Goal: Task Accomplishment & Management: Manage account settings

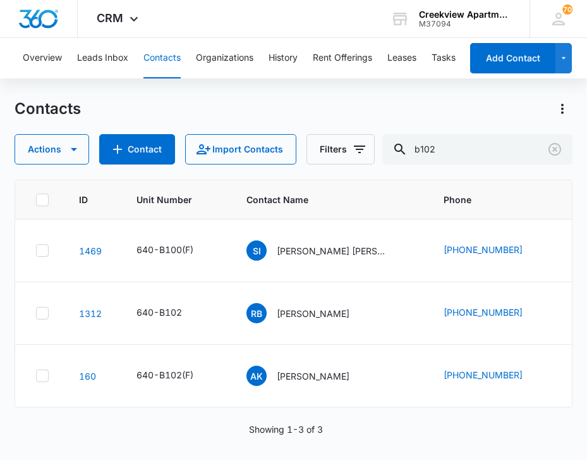
drag, startPoint x: 0, startPoint y: 0, endPoint x: 333, endPoint y: 420, distance: 536.5
click at [333, 420] on div "ID Unit Number Contact Name Phone Email Last History 1469 640-B100(F) SI [PERSO…" at bounding box center [294, 312] width 558 height 264
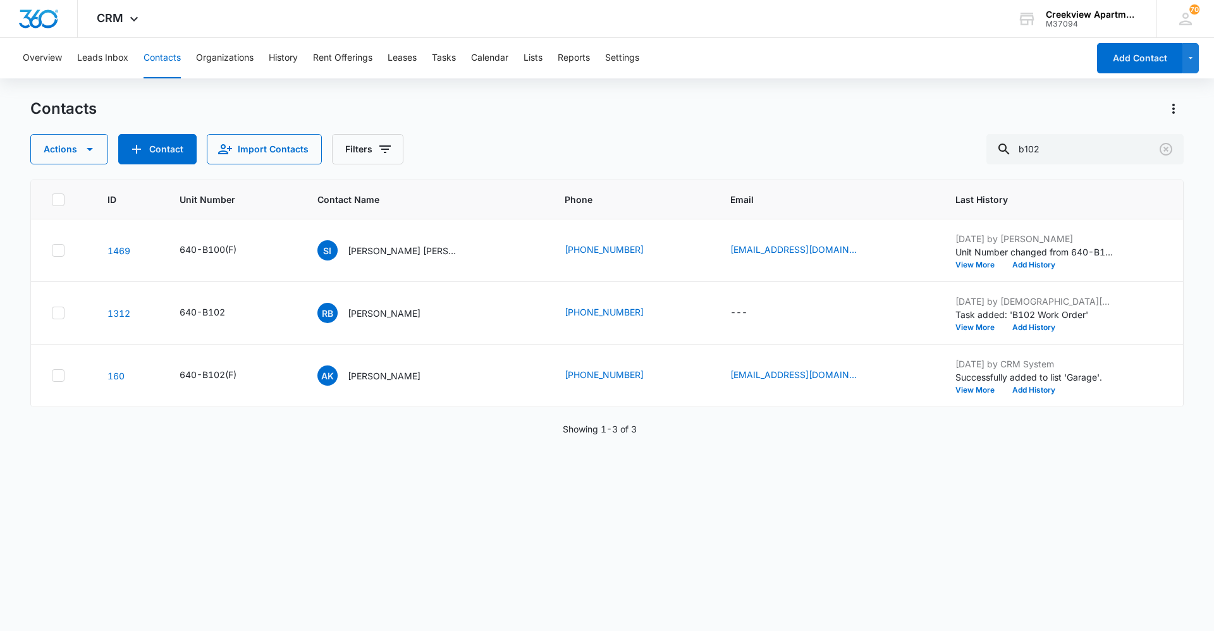
click at [170, 59] on button "Contacts" at bounding box center [162, 58] width 37 height 40
drag, startPoint x: 1067, startPoint y: 148, endPoint x: 994, endPoint y: 155, distance: 73.0
click at [587, 155] on input "b102" at bounding box center [1084, 149] width 197 height 30
type input "g203"
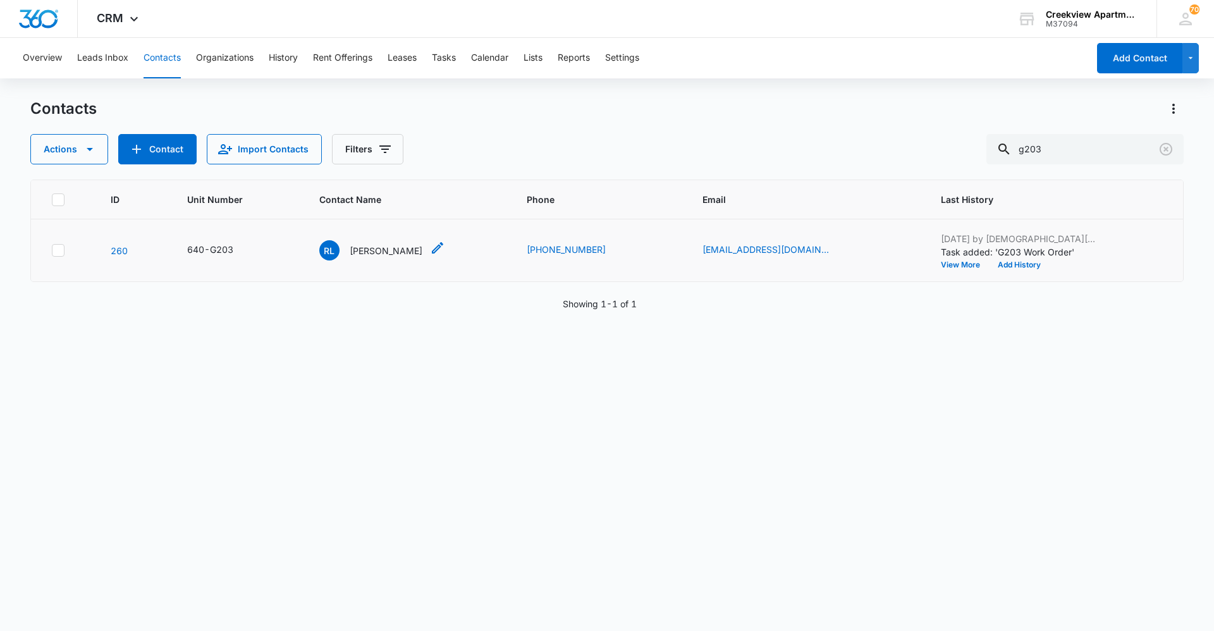
click at [413, 241] on div "RL [PERSON_NAME]" at bounding box center [370, 250] width 103 height 20
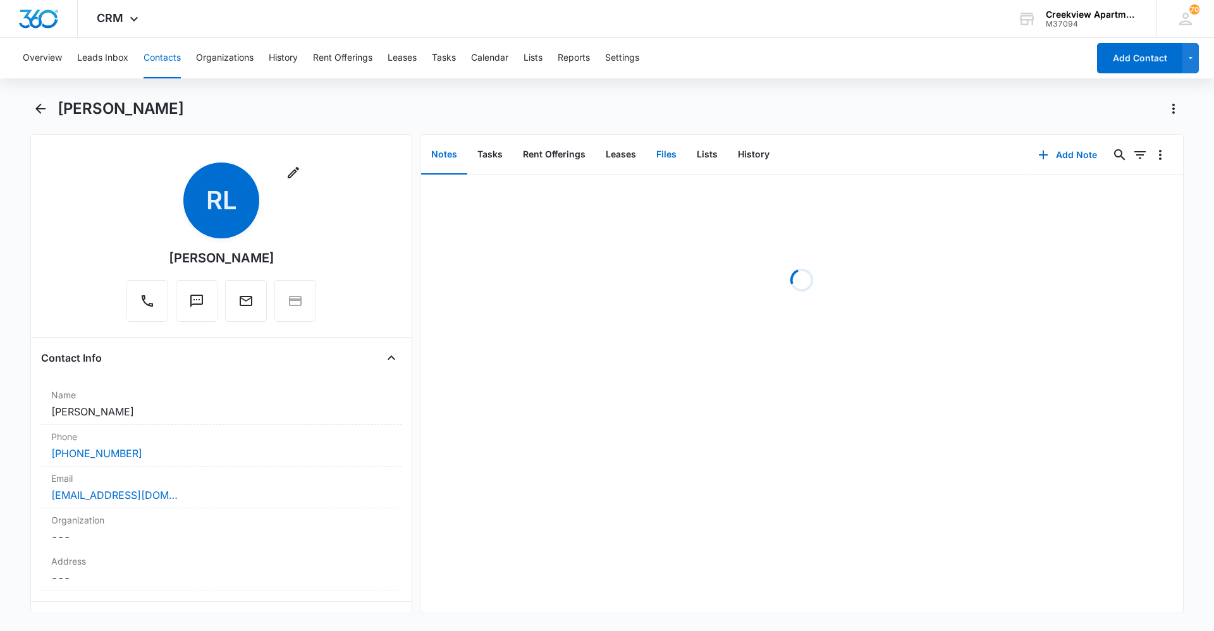
click at [587, 156] on button "Files" at bounding box center [666, 154] width 40 height 39
click at [587, 157] on button "Add File" at bounding box center [1111, 155] width 78 height 30
click at [587, 197] on div "Upload Files" at bounding box center [1094, 195] width 51 height 9
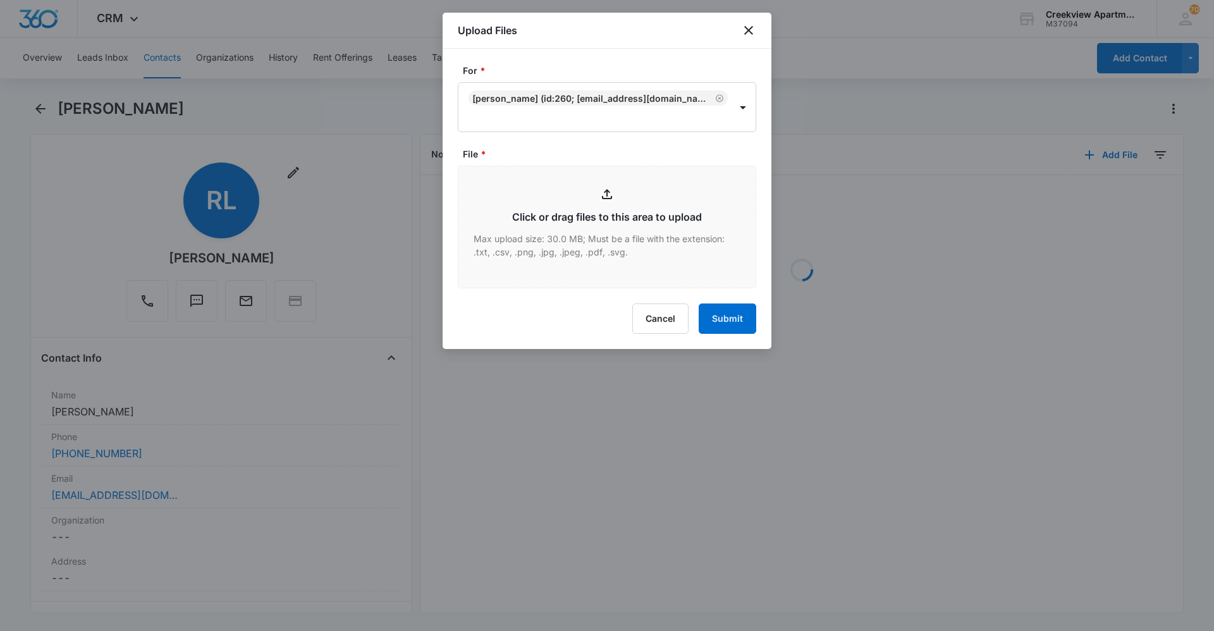
type input "C:\fakepath\G203 Insurance.pdf"
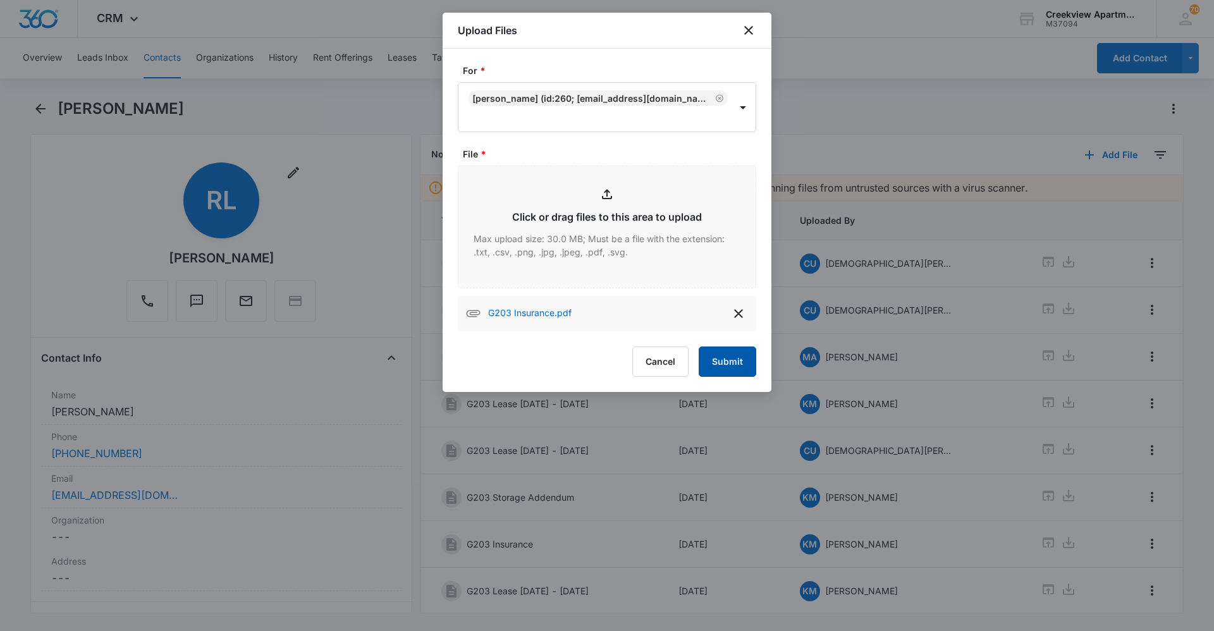
click at [587, 351] on button "Submit" at bounding box center [728, 362] width 58 height 30
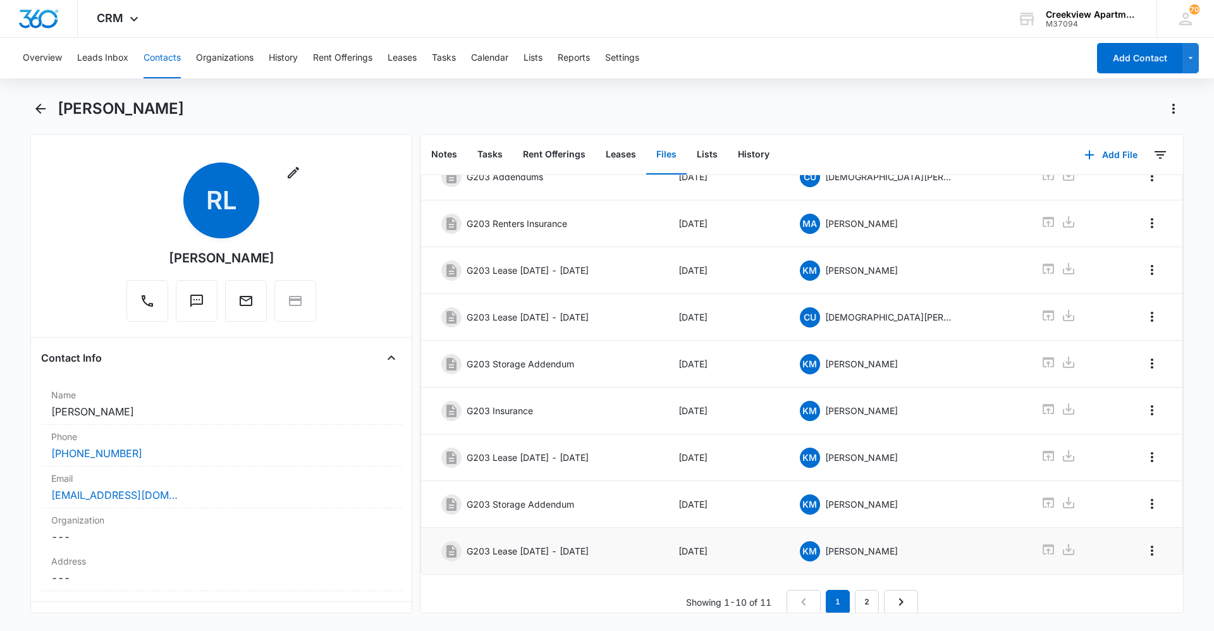
scroll to position [144, 0]
click at [587, 459] on link "2" at bounding box center [867, 601] width 24 height 24
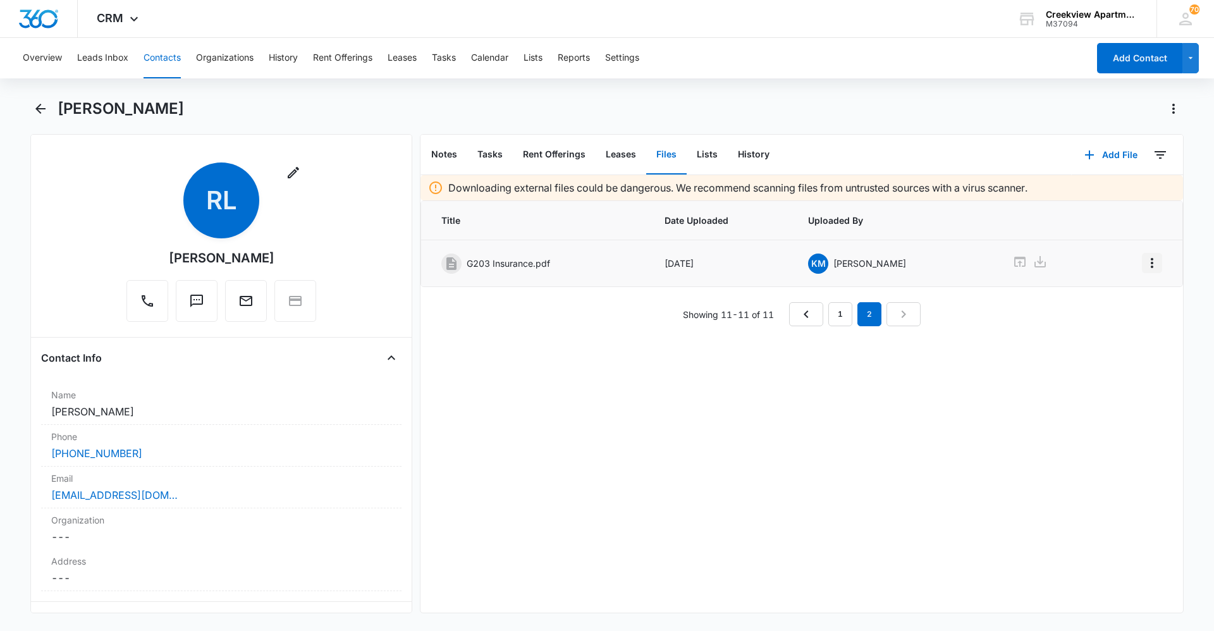
click at [587, 256] on icon "Overflow Menu" at bounding box center [1151, 262] width 15 height 15
click at [587, 298] on button "Edit" at bounding box center [1116, 298] width 72 height 19
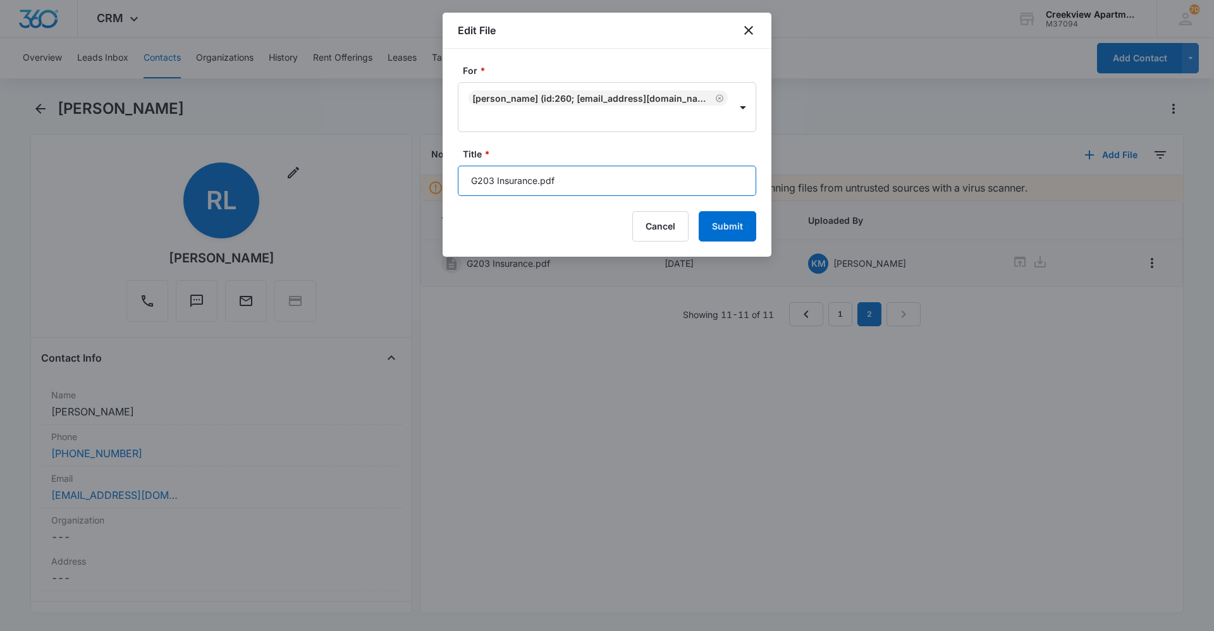
click at [587, 176] on input "G203 Insurance.pdf" at bounding box center [607, 181] width 298 height 30
type input "G203 Insurance"
click at [587, 223] on button "Submit" at bounding box center [728, 226] width 58 height 30
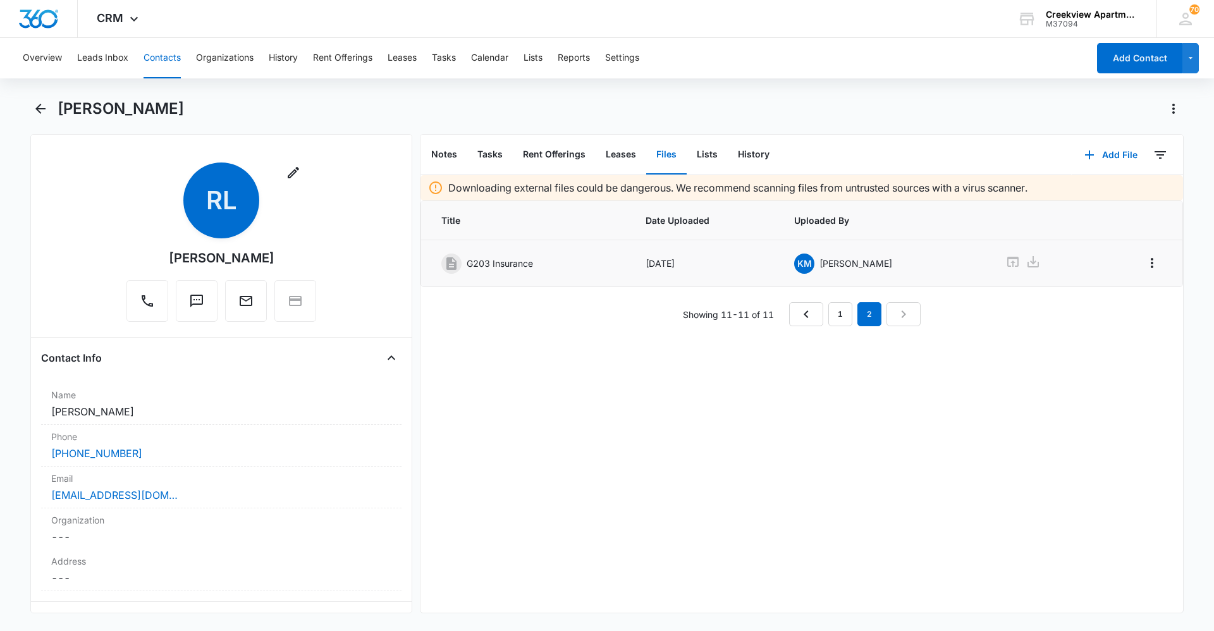
click at [171, 77] on button "Contacts" at bounding box center [162, 58] width 37 height 40
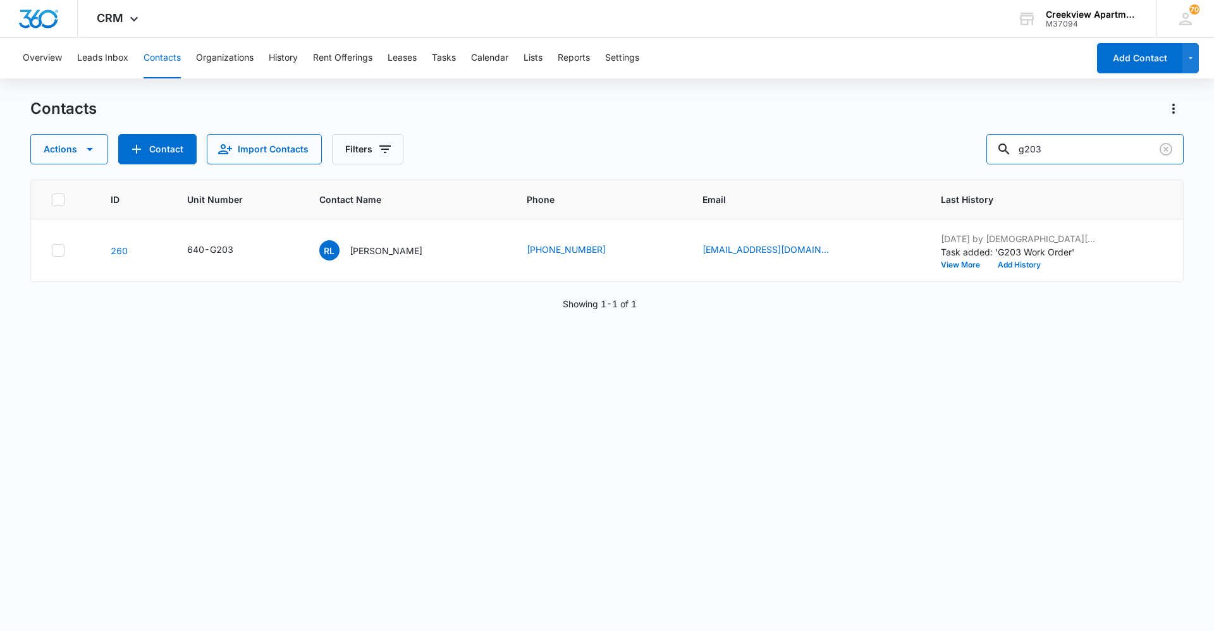
drag, startPoint x: 1074, startPoint y: 158, endPoint x: 936, endPoint y: 149, distance: 138.1
click at [587, 149] on div "Actions Contact Import Contacts Filters g203" at bounding box center [606, 149] width 1153 height 30
type input "i303"
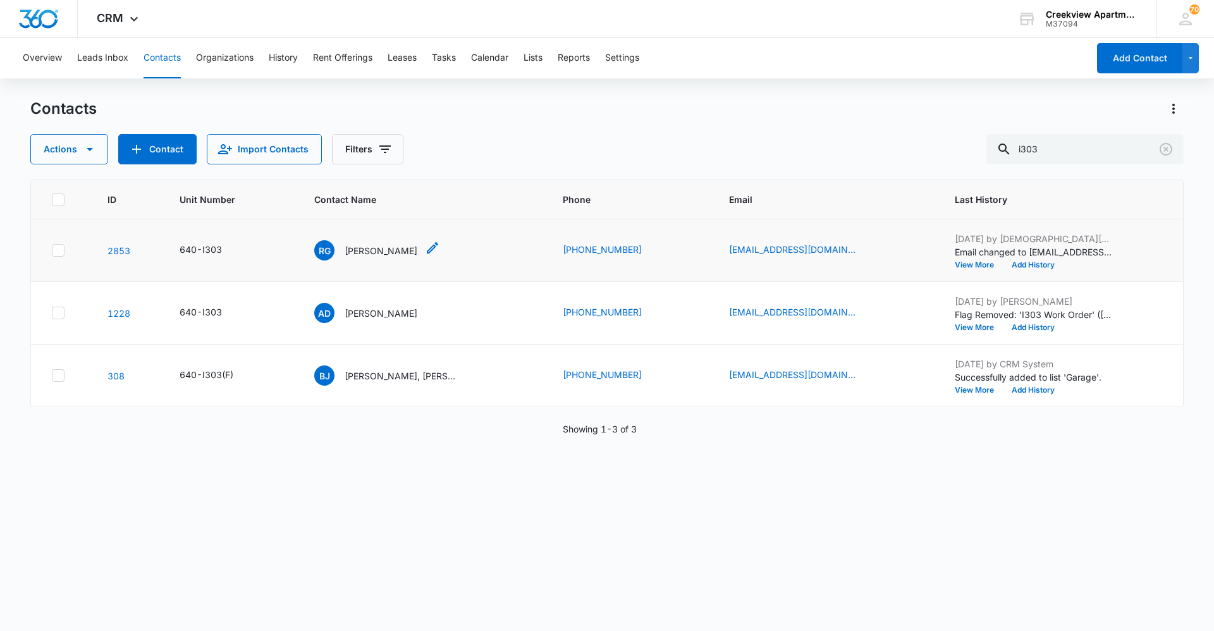
click at [410, 243] on div "RG [PERSON_NAME]" at bounding box center [365, 250] width 103 height 20
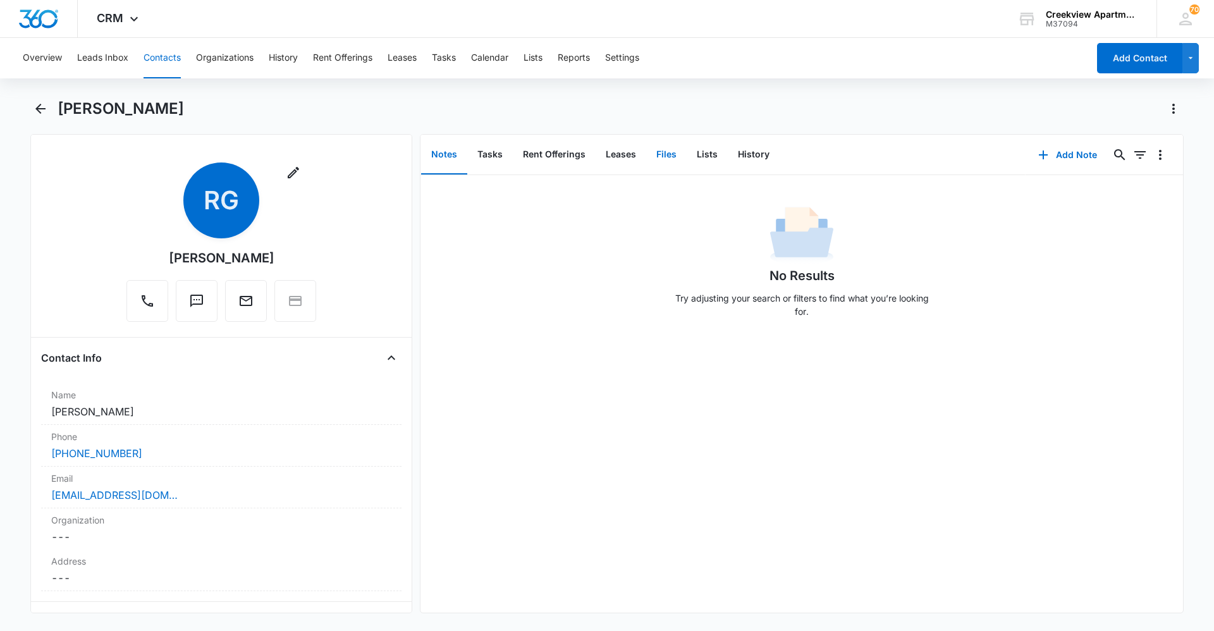
click at [587, 149] on button "Files" at bounding box center [666, 154] width 40 height 39
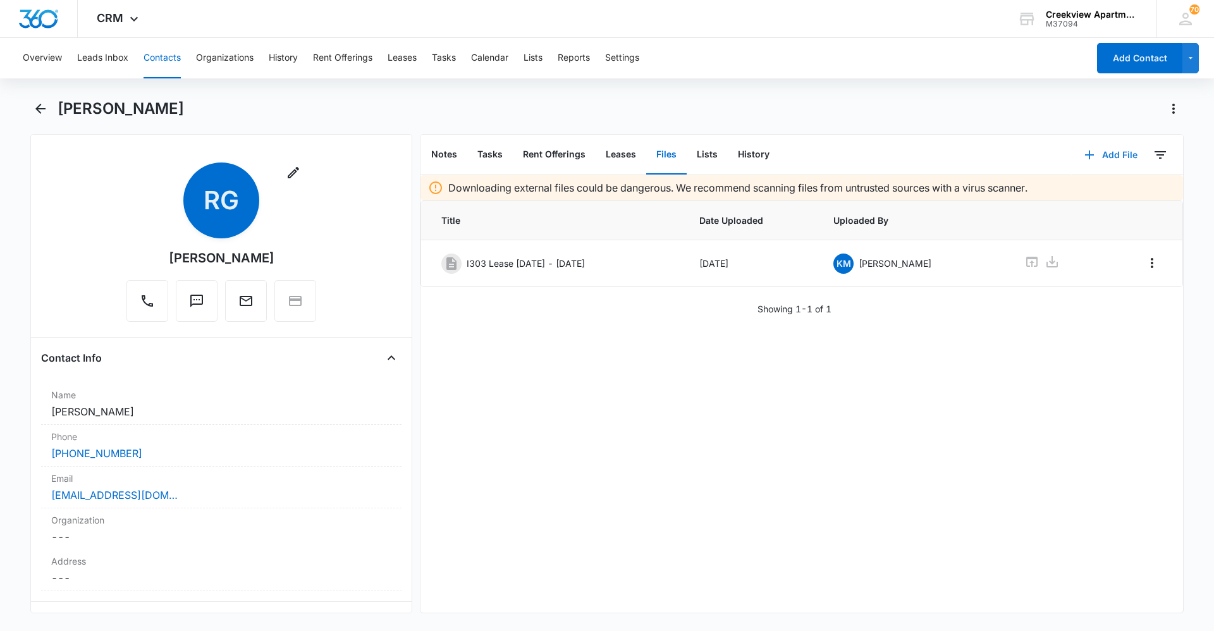
click at [587, 157] on button "Add File" at bounding box center [1111, 155] width 78 height 30
click at [587, 191] on div "Upload Files" at bounding box center [1094, 195] width 51 height 9
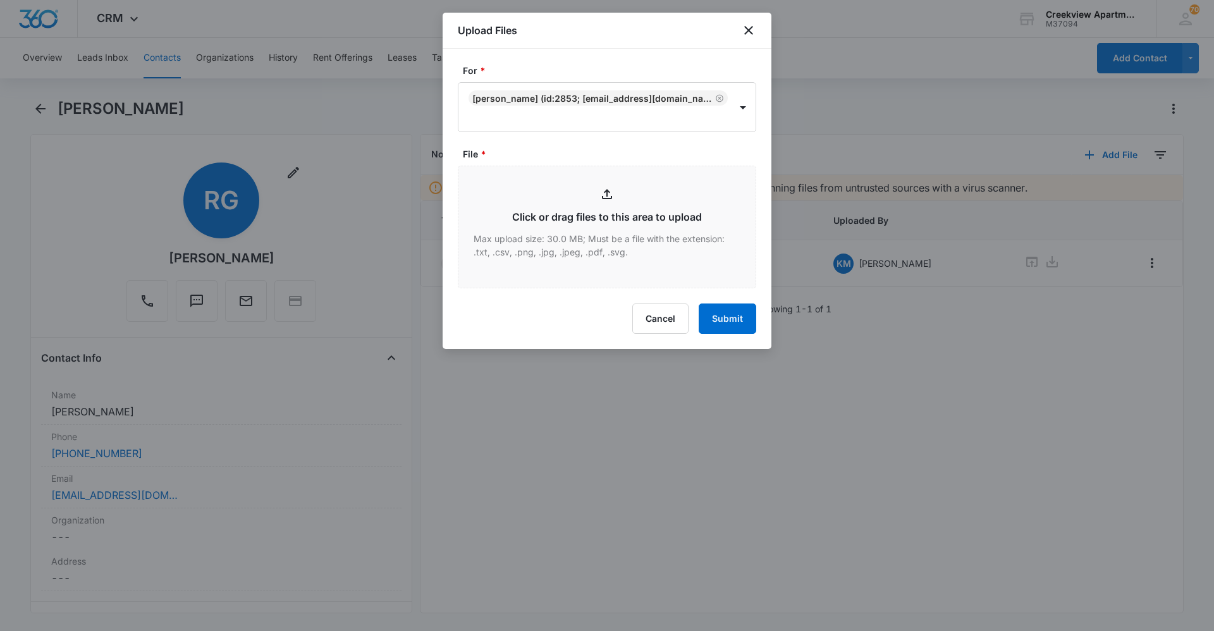
type input "C:\fakepath\I303 Insurance.pdf"
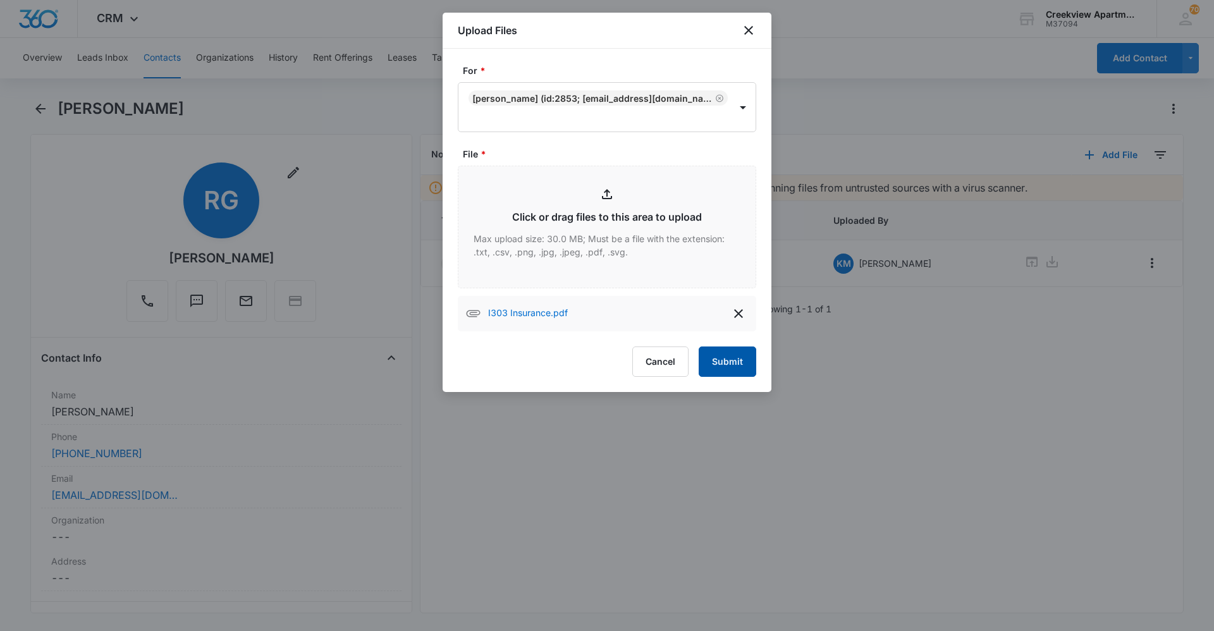
click at [587, 326] on div "I303 Insurance.pdf" at bounding box center [607, 313] width 298 height 35
click at [587, 364] on button "Submit" at bounding box center [728, 362] width 58 height 30
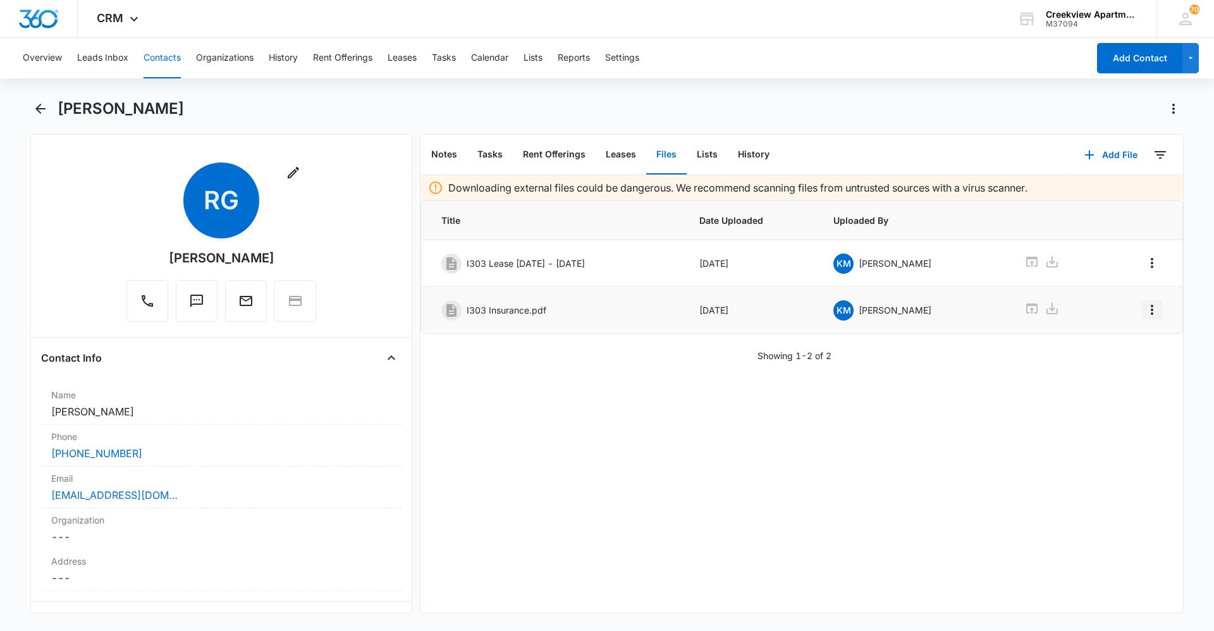
click at [587, 317] on button "Overflow Menu" at bounding box center [1152, 310] width 20 height 20
click at [587, 338] on button "Edit" at bounding box center [1116, 345] width 72 height 19
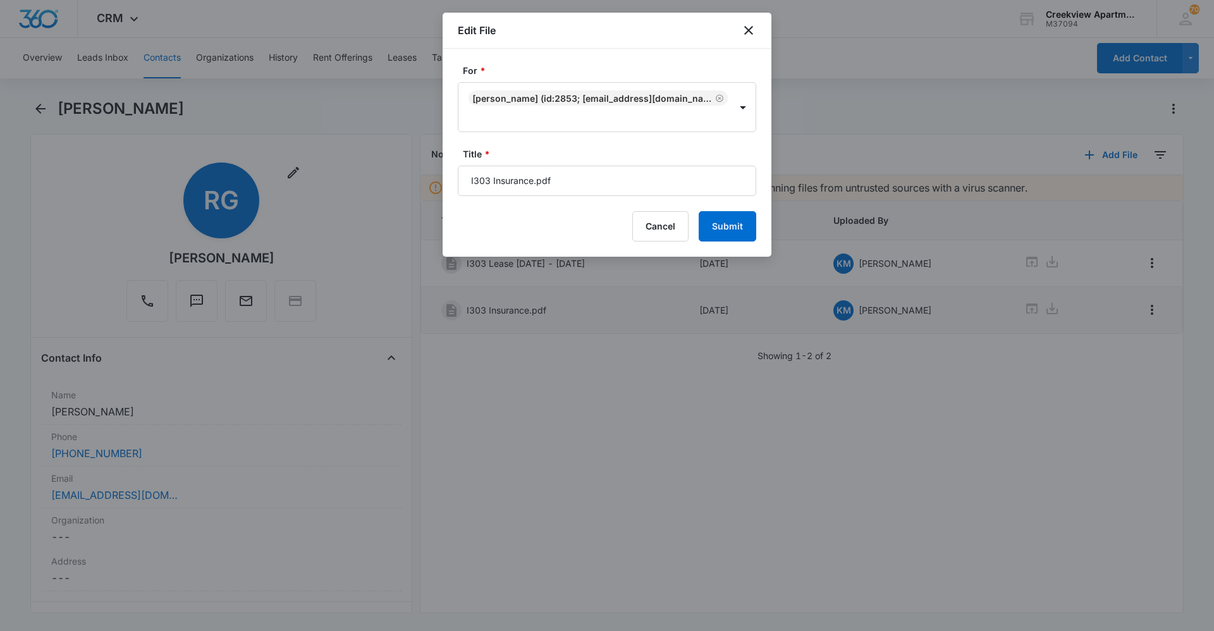
click at [587, 196] on form "For * [PERSON_NAME] (ID:2853; [EMAIL_ADDRESS][DOMAIN_NAME]; 9157778192) Title *…" at bounding box center [607, 153] width 298 height 178
click at [587, 185] on input "I303 Insurance.pdf" at bounding box center [607, 181] width 298 height 30
type input "I303 Insurance"
click at [587, 228] on button "Submit" at bounding box center [728, 226] width 58 height 30
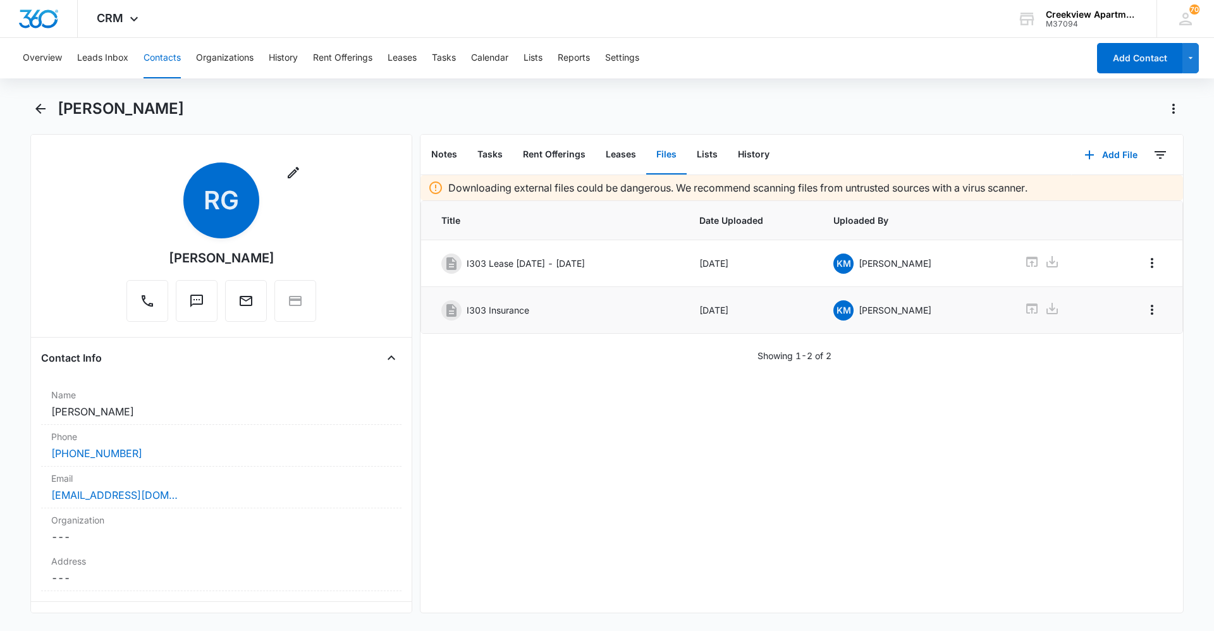
click at [163, 60] on button "Contacts" at bounding box center [162, 58] width 37 height 40
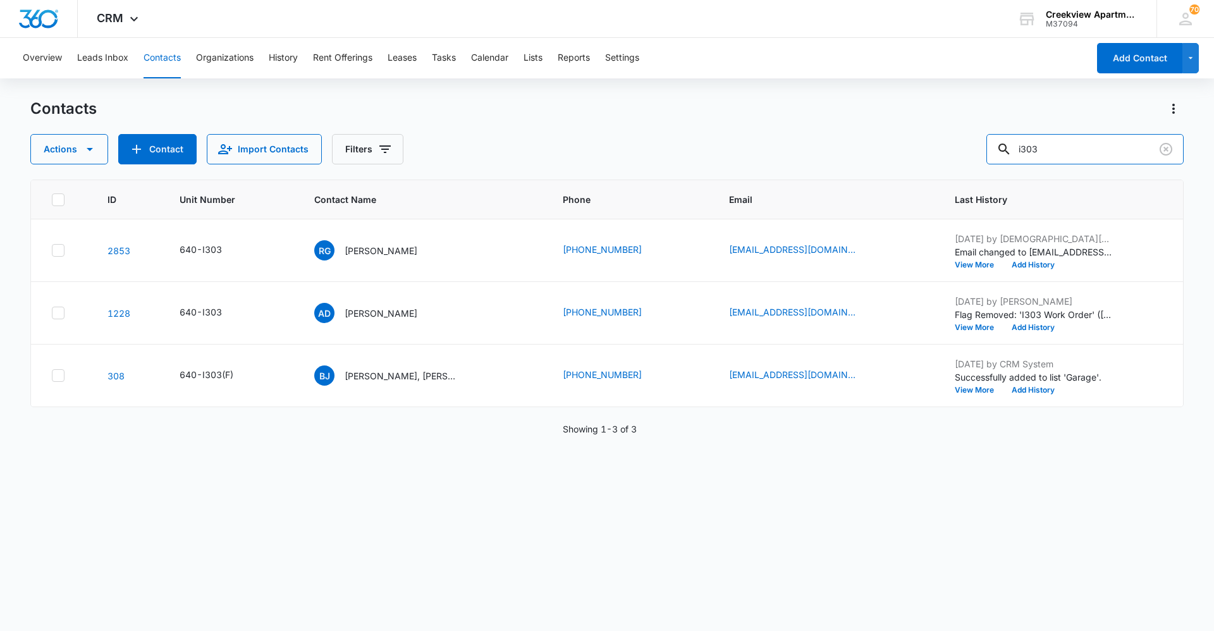
drag, startPoint x: 1067, startPoint y: 152, endPoint x: 969, endPoint y: 148, distance: 98.7
click at [587, 148] on div "Actions Contact Import Contacts Filters i303" at bounding box center [606, 149] width 1153 height 30
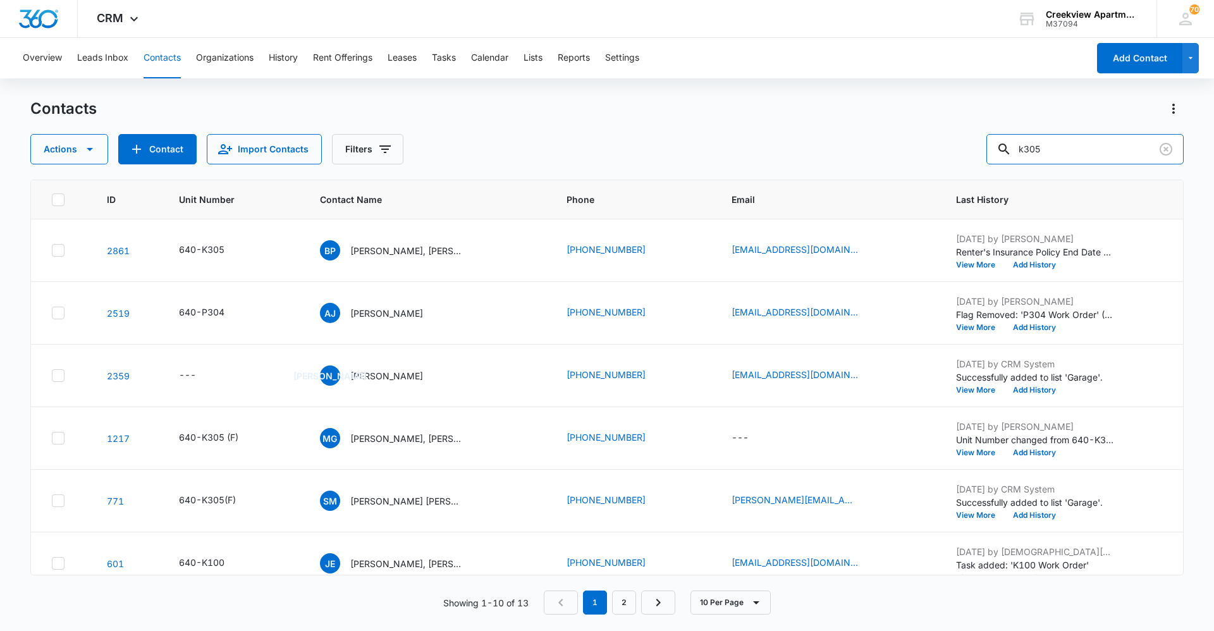
type input "k305"
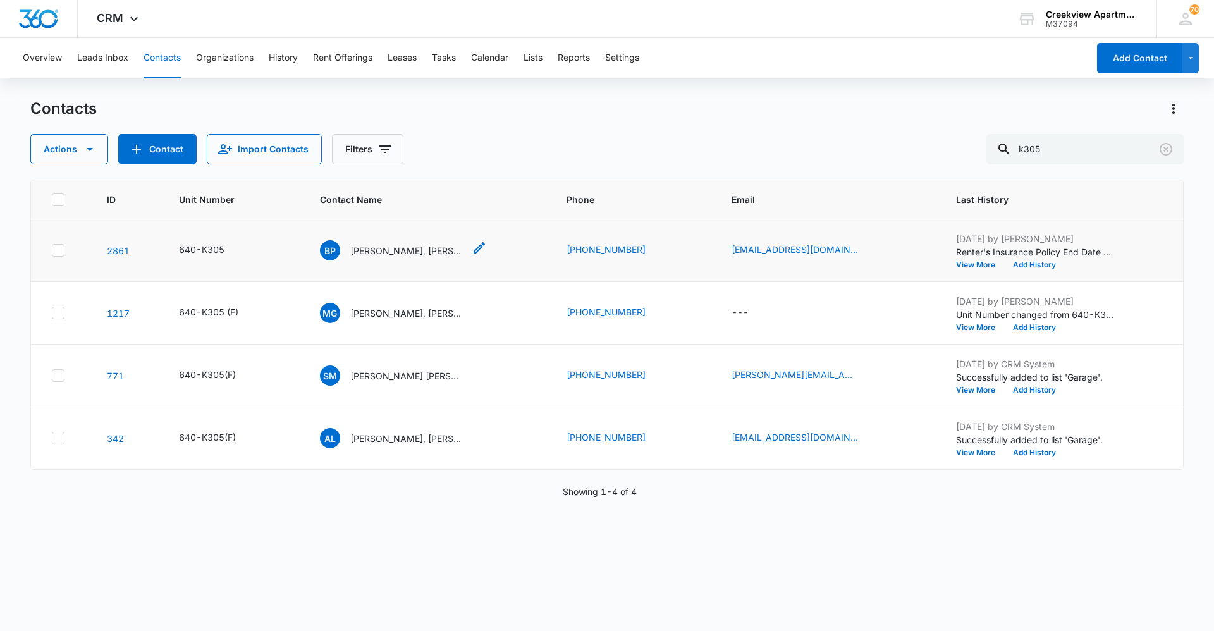
click at [420, 250] on p "[PERSON_NAME], [PERSON_NAME], [PERSON_NAME]" at bounding box center [407, 250] width 114 height 13
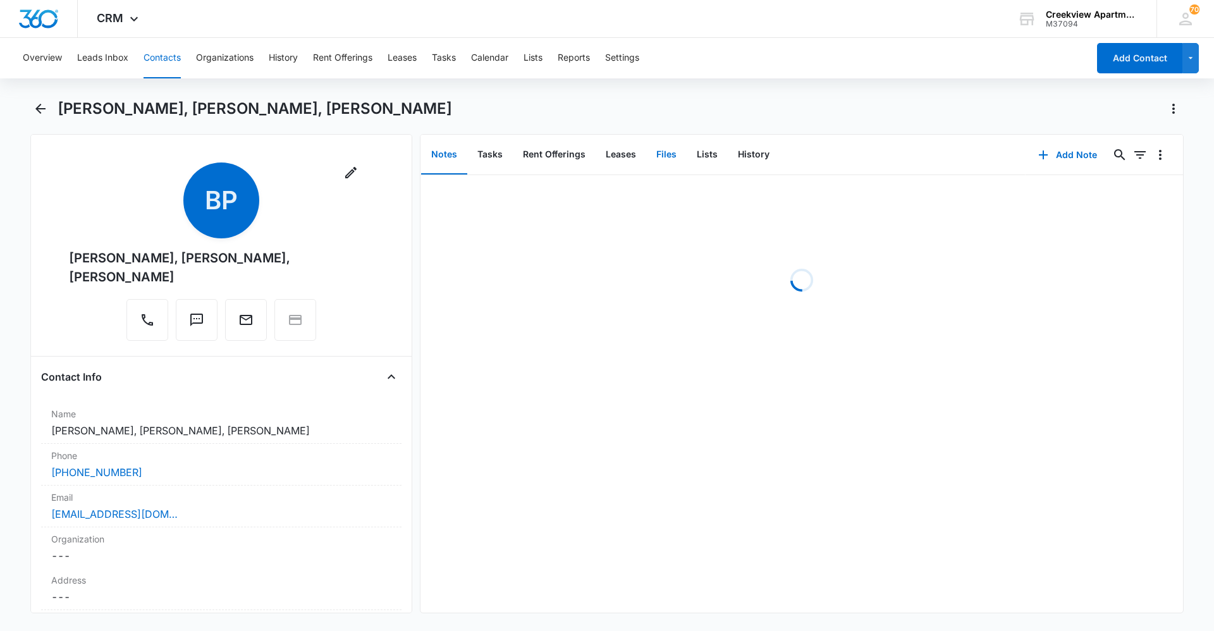
click at [587, 153] on button "Files" at bounding box center [666, 154] width 40 height 39
click at [587, 159] on icon "button" at bounding box center [1089, 154] width 15 height 15
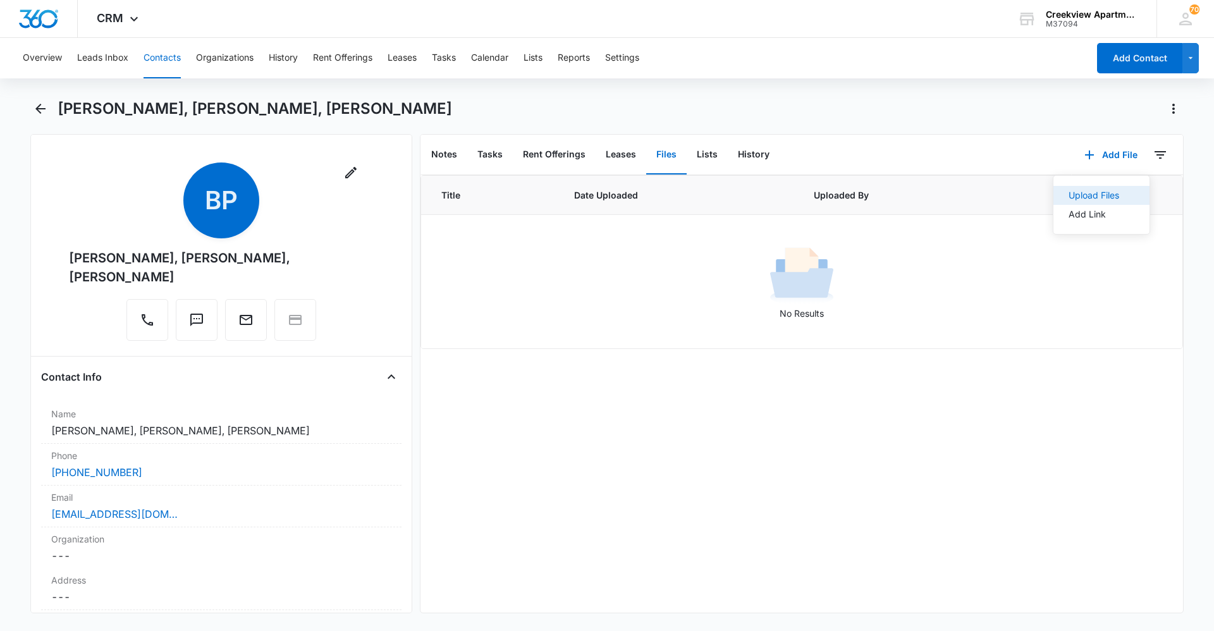
click at [587, 191] on div "Upload Files" at bounding box center [1094, 195] width 51 height 9
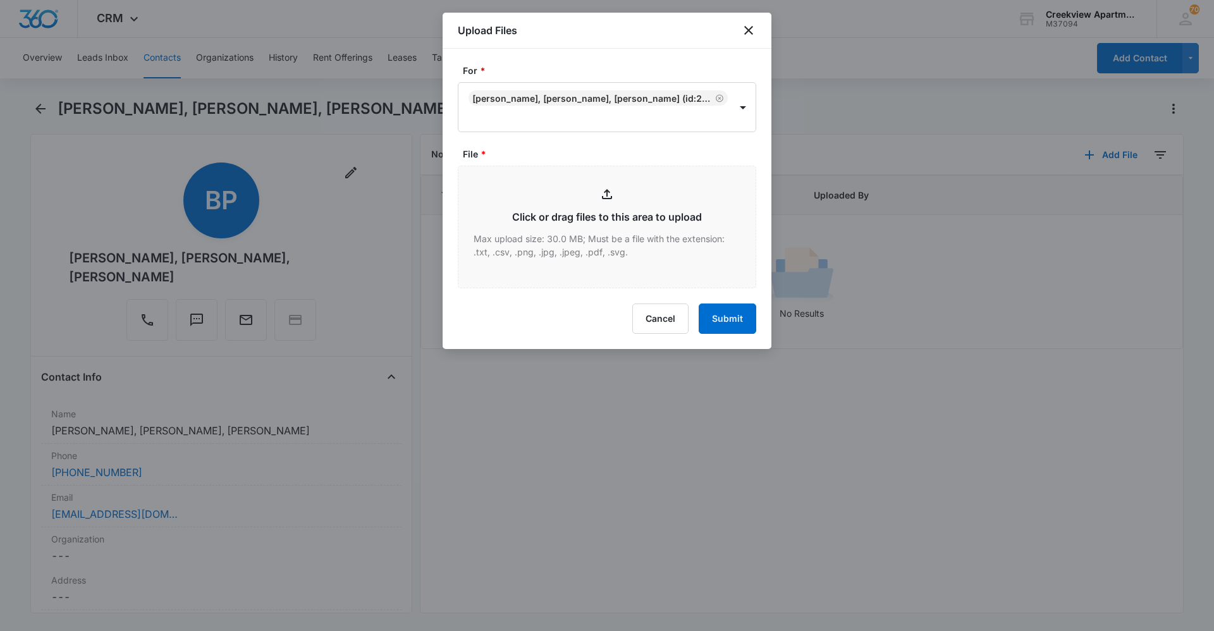
type input "C:\fakepath\K305 Lease.pdf"
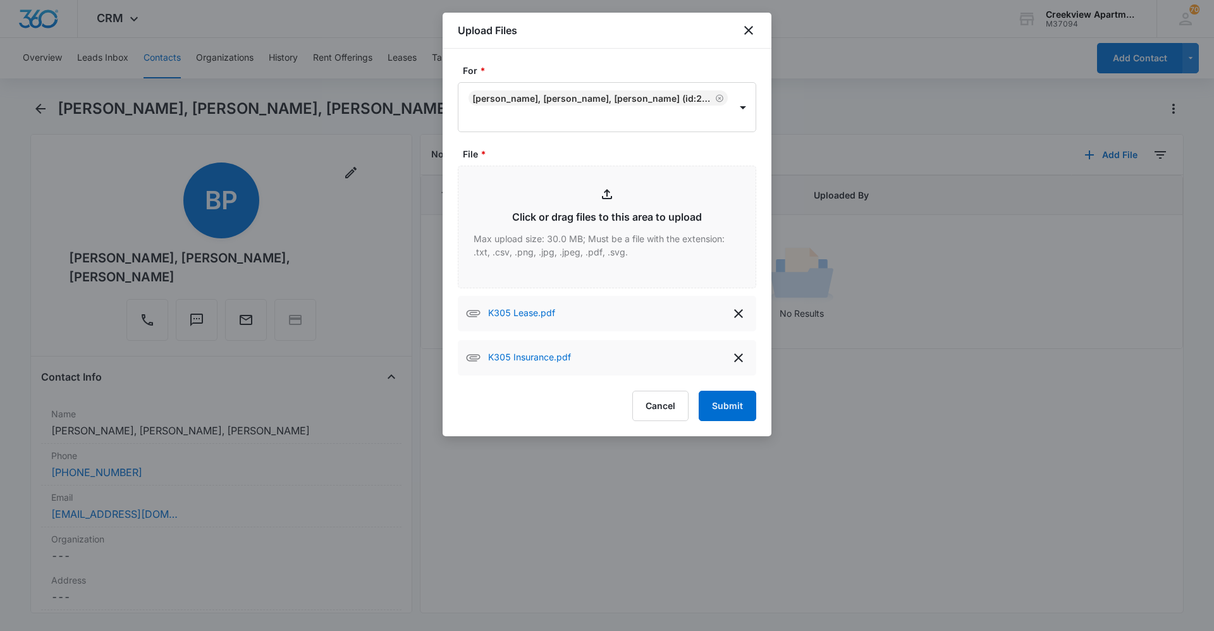
click at [587, 387] on form "For * [PERSON_NAME], [PERSON_NAME], [PERSON_NAME] (ID:2861; [EMAIL_ADDRESS][DOM…" at bounding box center [607, 242] width 298 height 357
click at [587, 395] on button "Submit" at bounding box center [728, 406] width 58 height 30
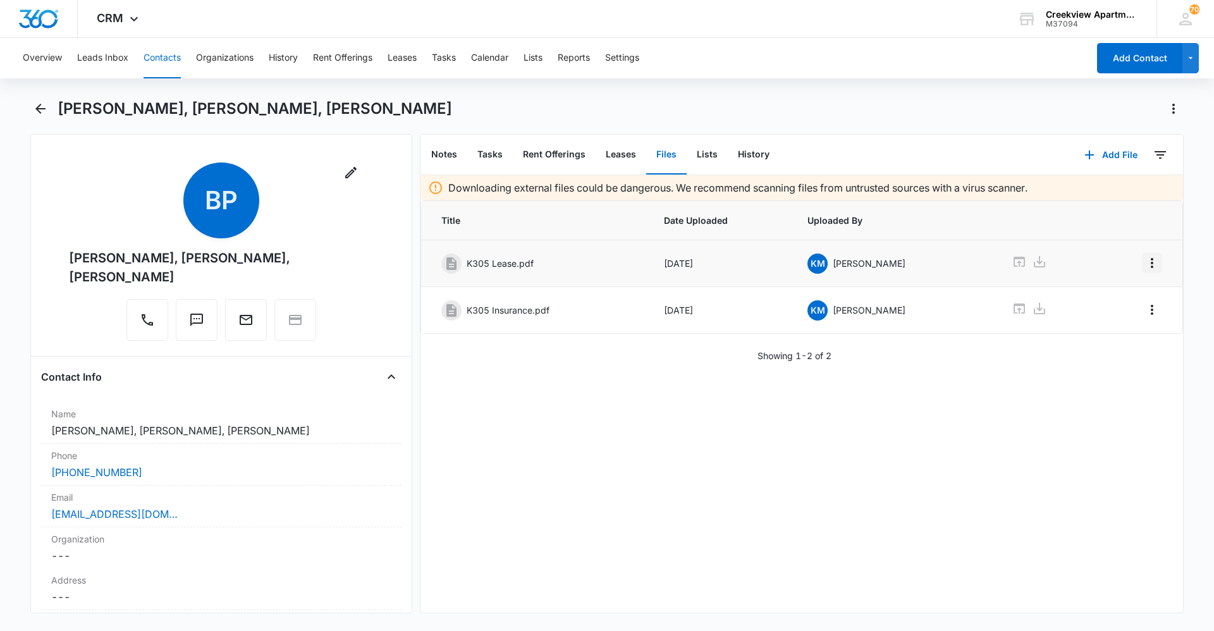
click at [587, 267] on icon "Overflow Menu" at bounding box center [1151, 262] width 15 height 15
click at [587, 297] on button "Edit" at bounding box center [1116, 298] width 72 height 19
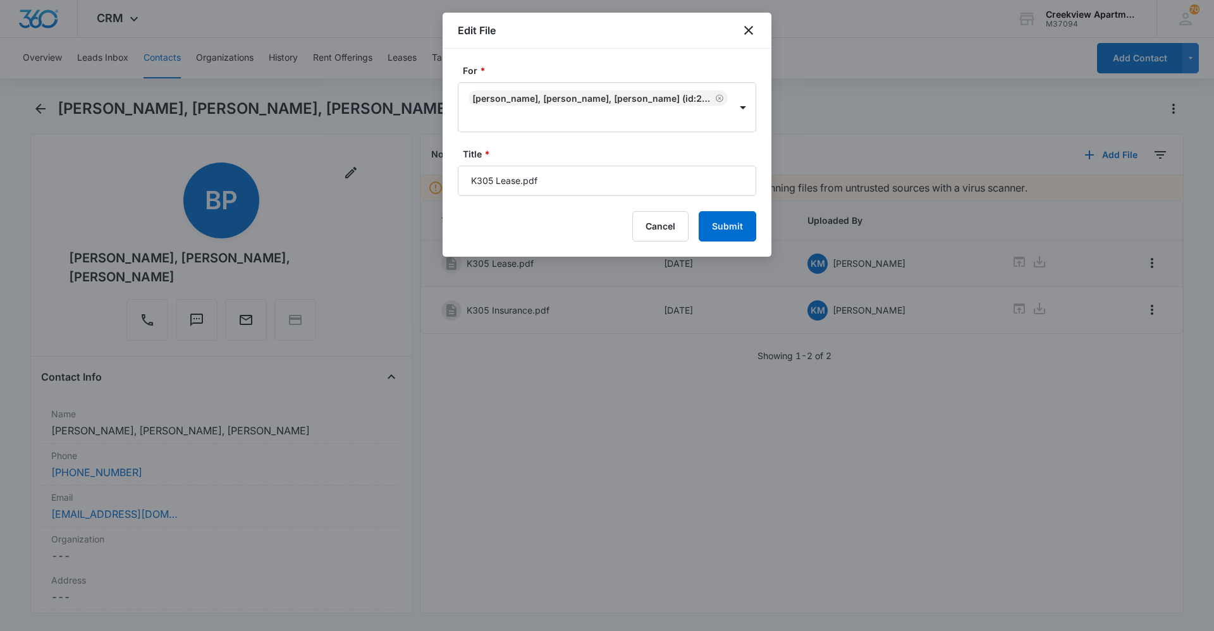
click at [587, 183] on input "K305 Lease.pdf" at bounding box center [607, 181] width 298 height 30
type input "K305 Lease [DATE] - [DATE]"
click at [587, 220] on button "Submit" at bounding box center [728, 226] width 58 height 30
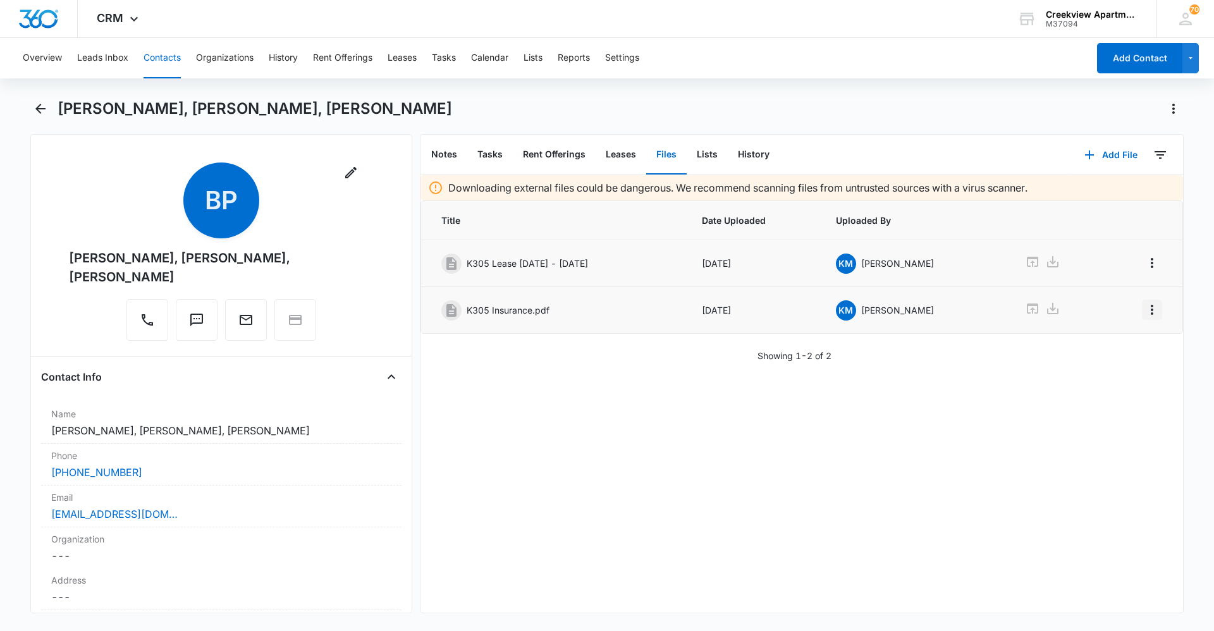
click at [587, 313] on icon "Overflow Menu" at bounding box center [1152, 310] width 3 height 10
click at [587, 336] on button "Edit" at bounding box center [1116, 345] width 72 height 19
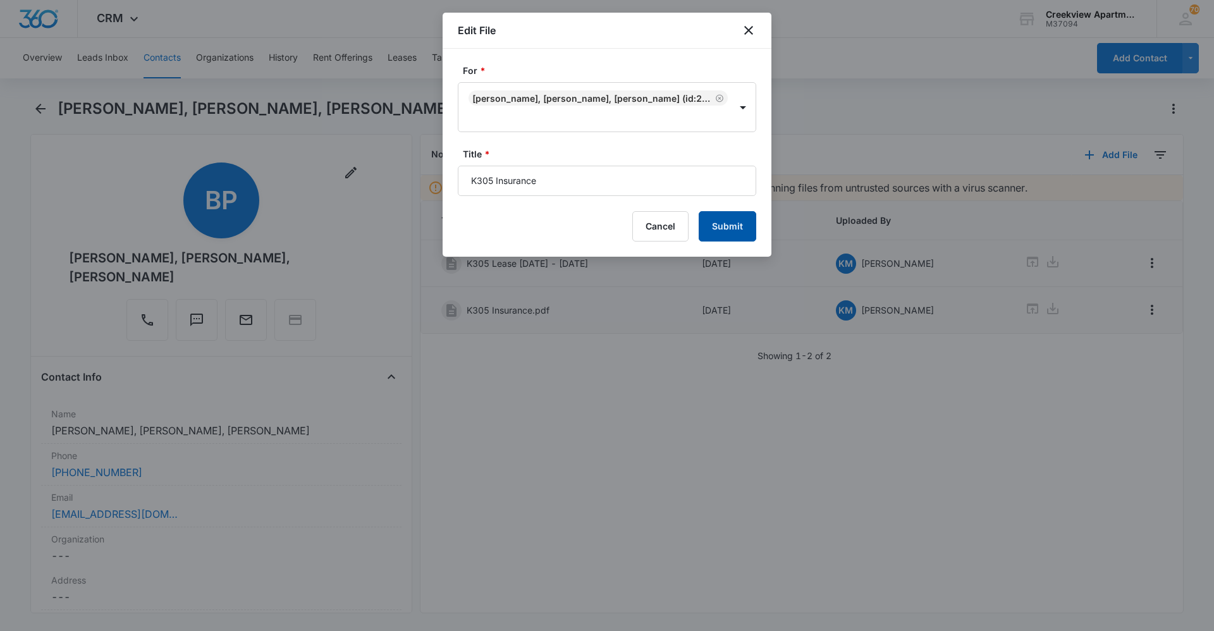
type input "K305 Insurance"
click at [587, 231] on button "Submit" at bounding box center [728, 226] width 58 height 30
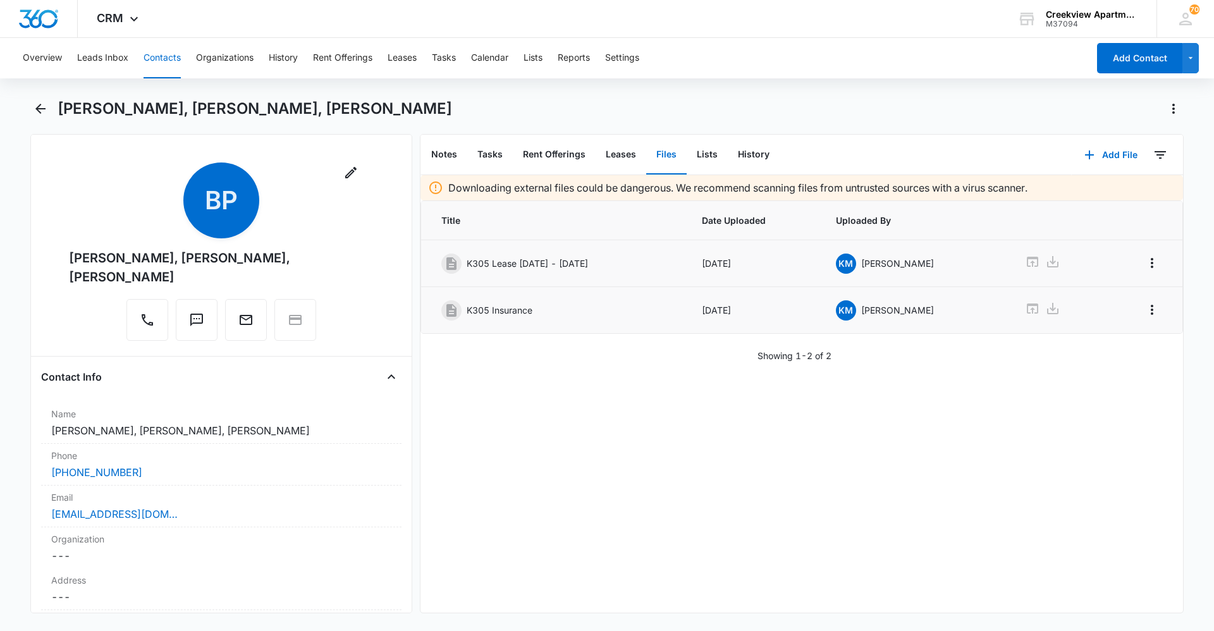
click at [174, 64] on button "Contacts" at bounding box center [162, 58] width 37 height 40
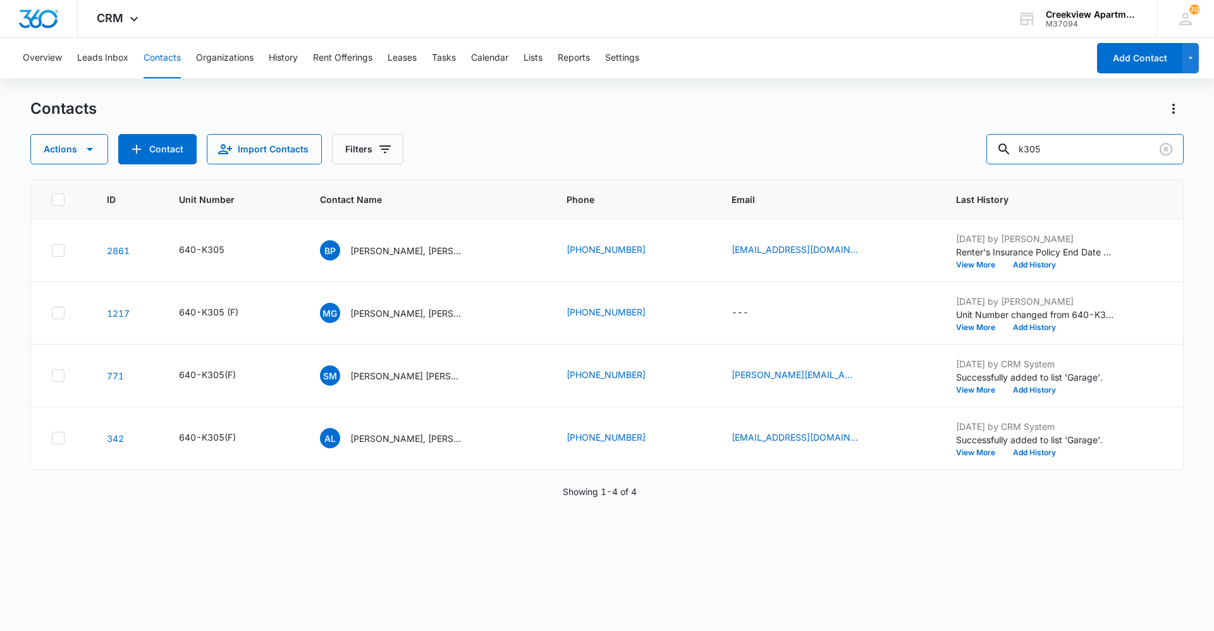
drag, startPoint x: 1105, startPoint y: 144, endPoint x: 966, endPoint y: 156, distance: 139.6
click at [587, 156] on div "Actions Contact Import Contacts Filters k305" at bounding box center [606, 149] width 1153 height 30
type input "l103"
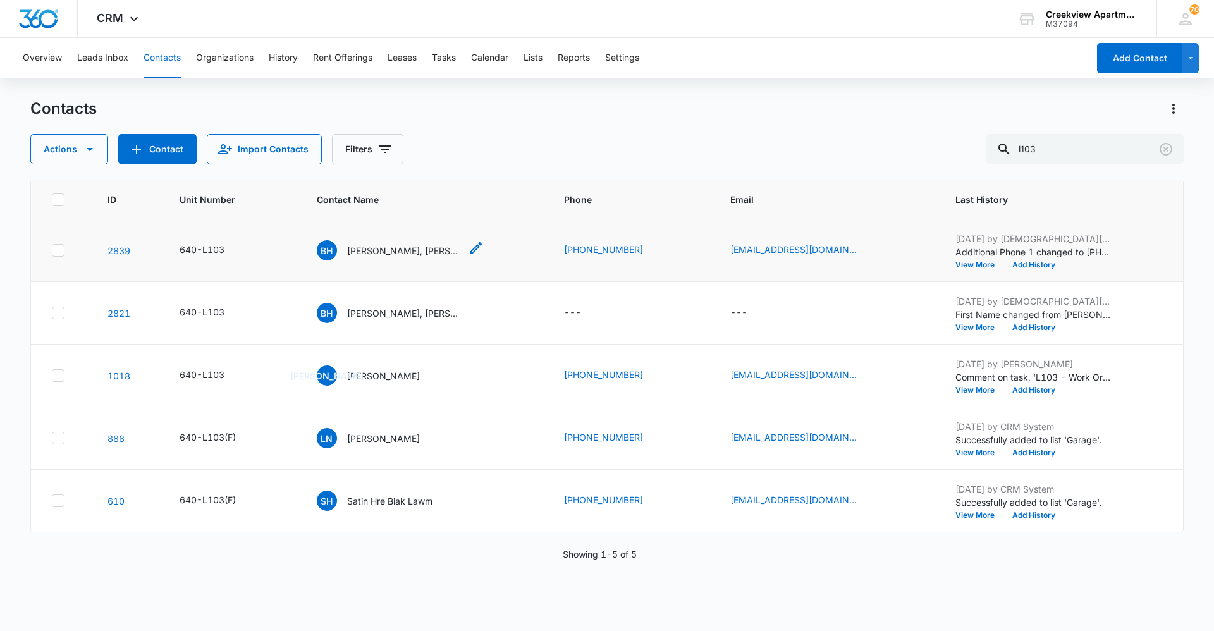
click at [430, 250] on p "[PERSON_NAME], [PERSON_NAME]" at bounding box center [404, 250] width 114 height 13
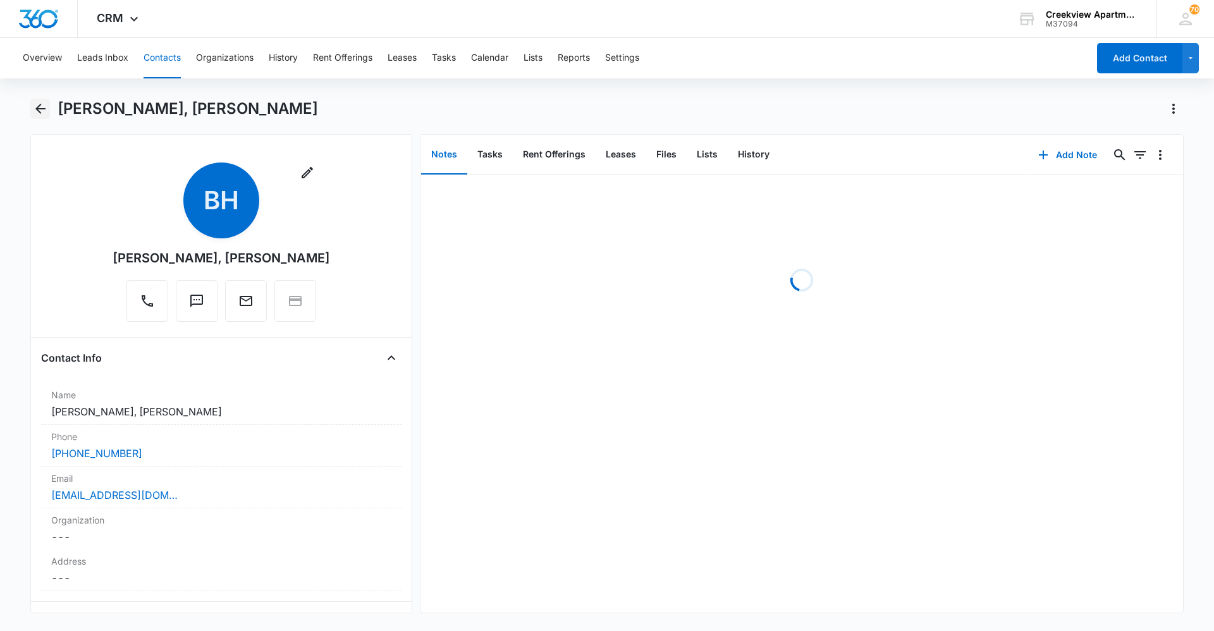
click at [46, 111] on icon "Back" at bounding box center [40, 108] width 15 height 15
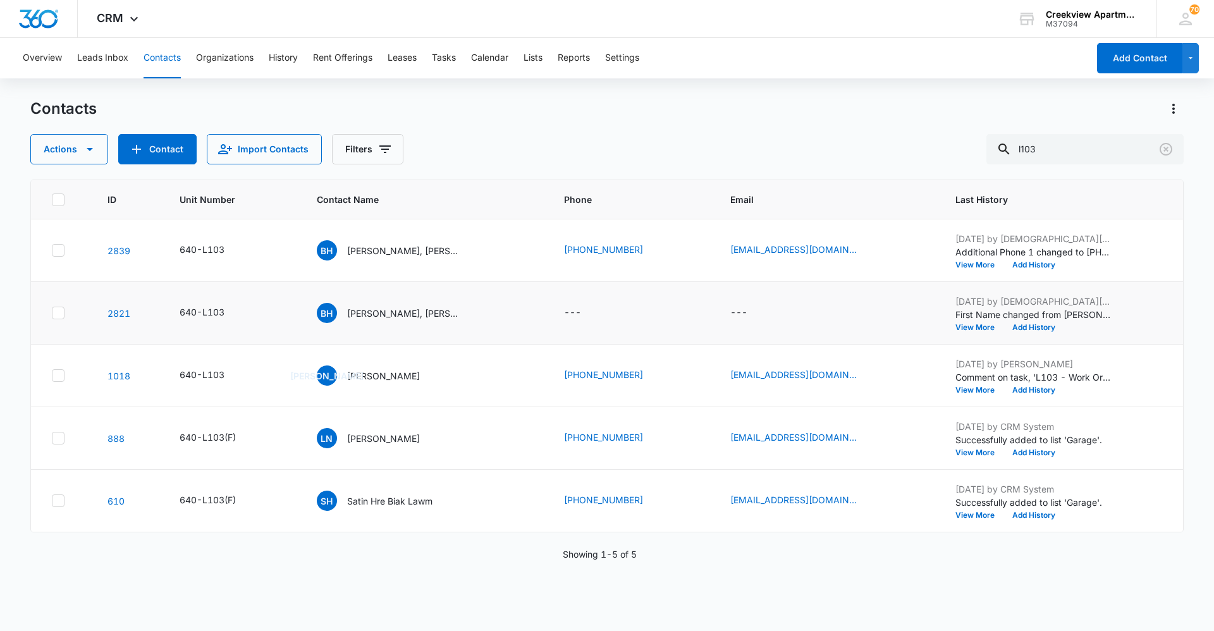
click at [58, 310] on icon at bounding box center [57, 312] width 11 height 11
click at [52, 313] on input "checkbox" at bounding box center [51, 313] width 1 height 1
click at [391, 152] on button "Filters" at bounding box center [367, 149] width 71 height 30
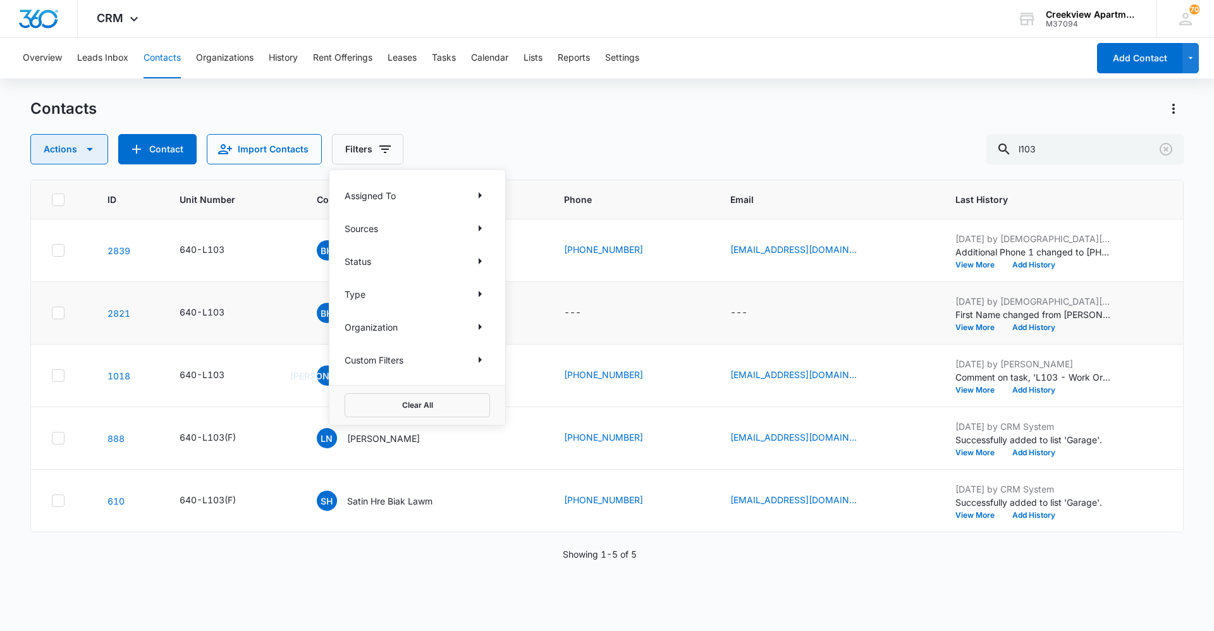
click at [85, 147] on icon "button" at bounding box center [89, 149] width 15 height 15
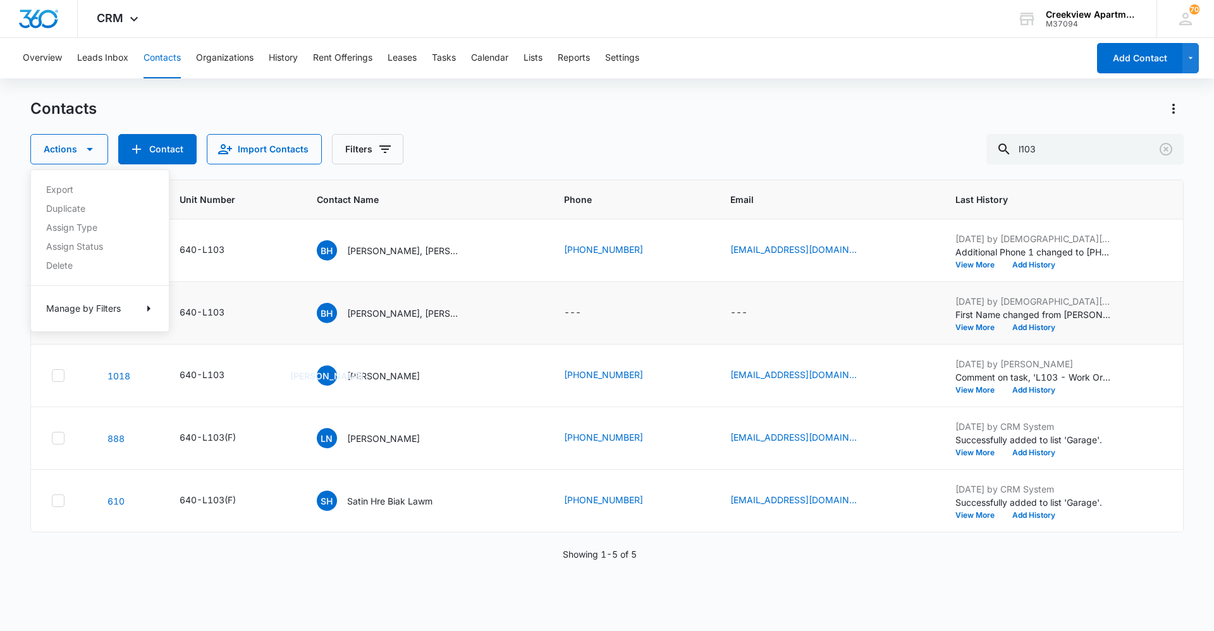
click at [417, 169] on div "Contacts Actions Export Duplicate Assign Type Assign Status Delete Manage by Fi…" at bounding box center [606, 364] width 1153 height 531
click at [65, 305] on td at bounding box center [61, 313] width 61 height 63
click at [59, 307] on div at bounding box center [58, 313] width 13 height 13
click at [52, 313] on input "checkbox" at bounding box center [51, 313] width 1 height 1
click at [87, 153] on icon "button" at bounding box center [89, 149] width 15 height 15
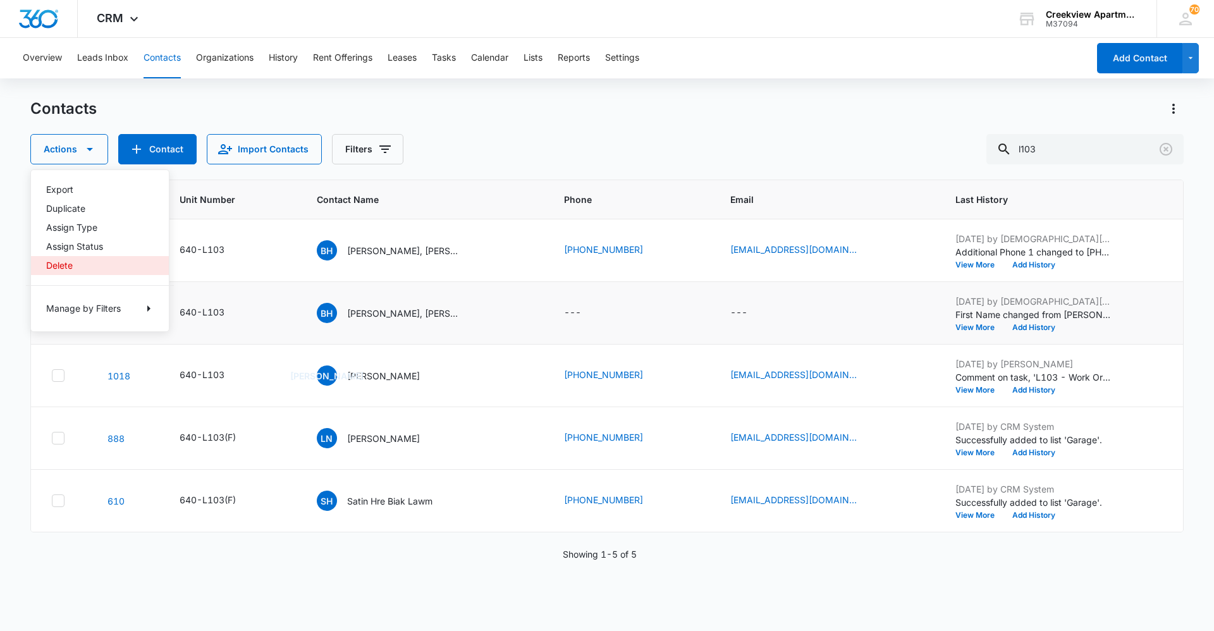
click at [78, 261] on button "Delete" at bounding box center [100, 265] width 138 height 19
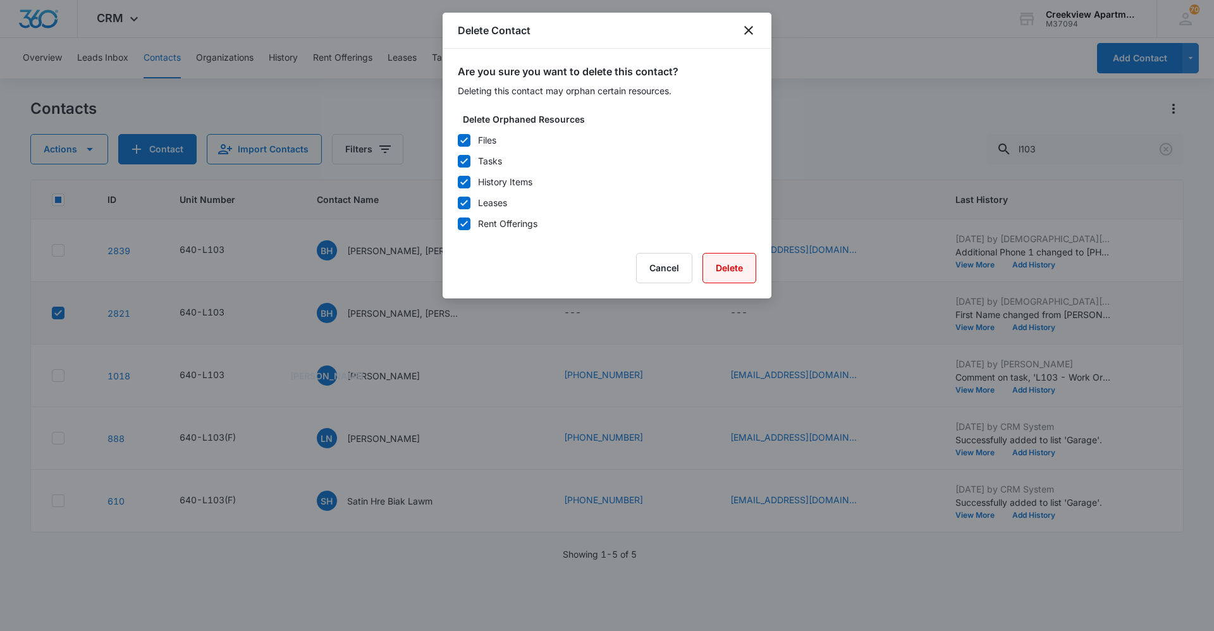
click at [587, 274] on button "Delete" at bounding box center [730, 268] width 54 height 30
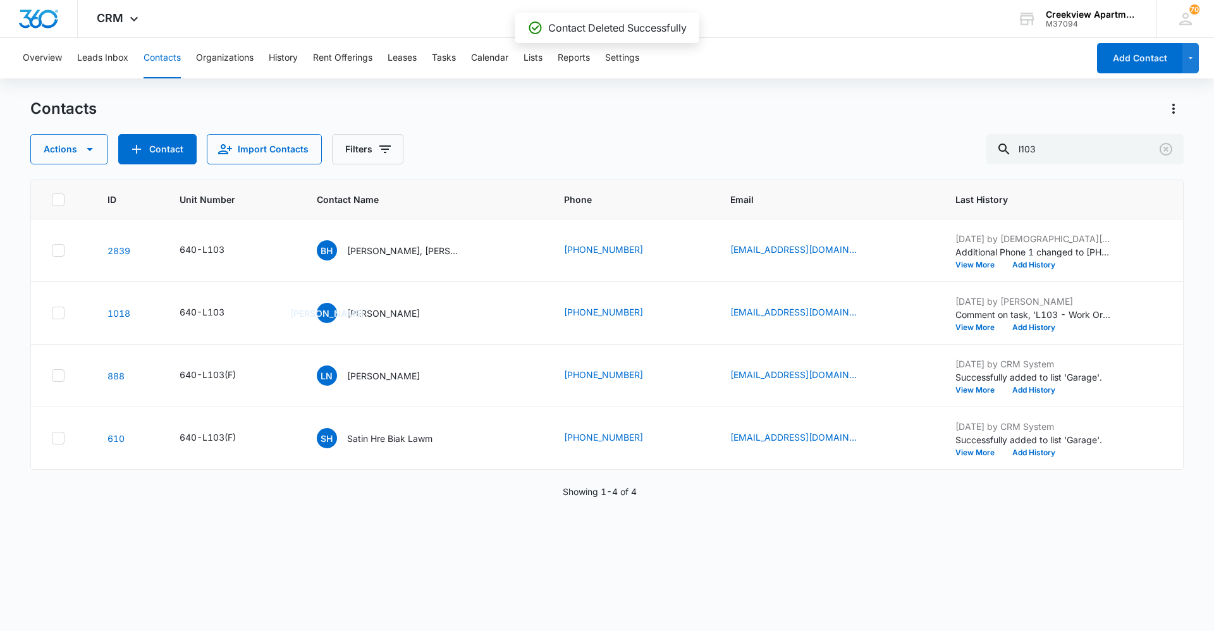
click at [233, 376] on div "640-L103(F)" at bounding box center [208, 374] width 56 height 13
click at [264, 402] on td "640-L103(F) Unit Number 640-L103(F) Cancel Save" at bounding box center [232, 376] width 137 height 63
click at [234, 316] on icon "Unit Number - 640-L103 - Select to Edit Field" at bounding box center [239, 312] width 15 height 15
click at [235, 233] on input "640-L103" at bounding box center [221, 232] width 159 height 30
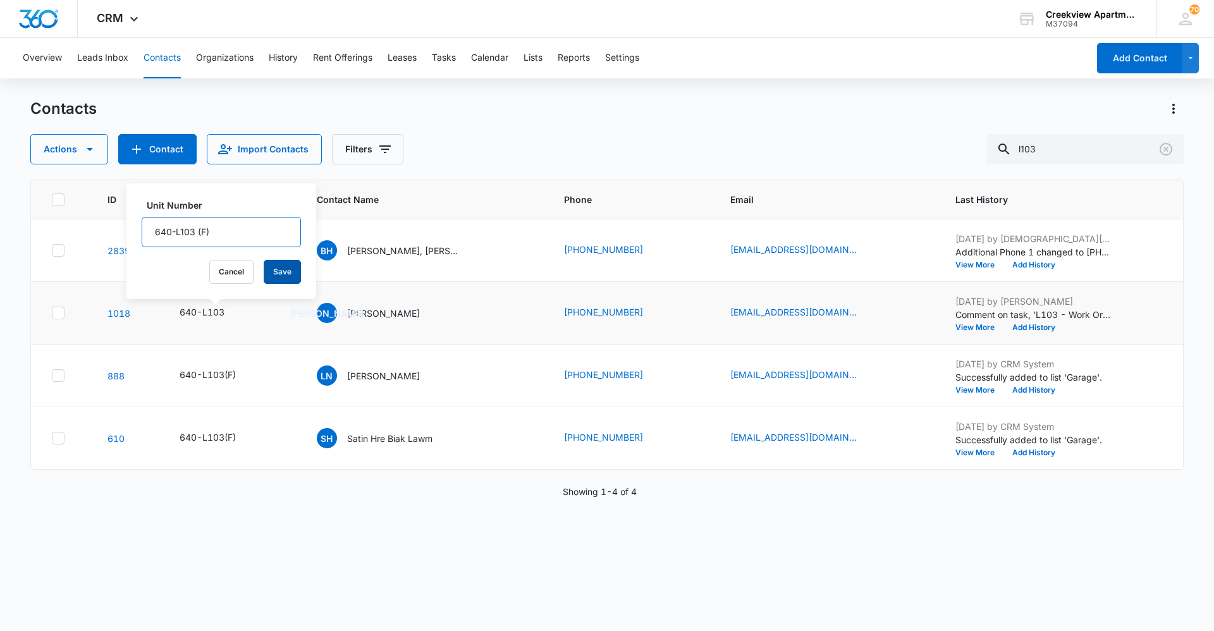
type input "640-L103 (F)"
click at [267, 271] on button "Save" at bounding box center [282, 272] width 37 height 24
click at [425, 253] on p "[PERSON_NAME], [PERSON_NAME]" at bounding box center [404, 250] width 114 height 13
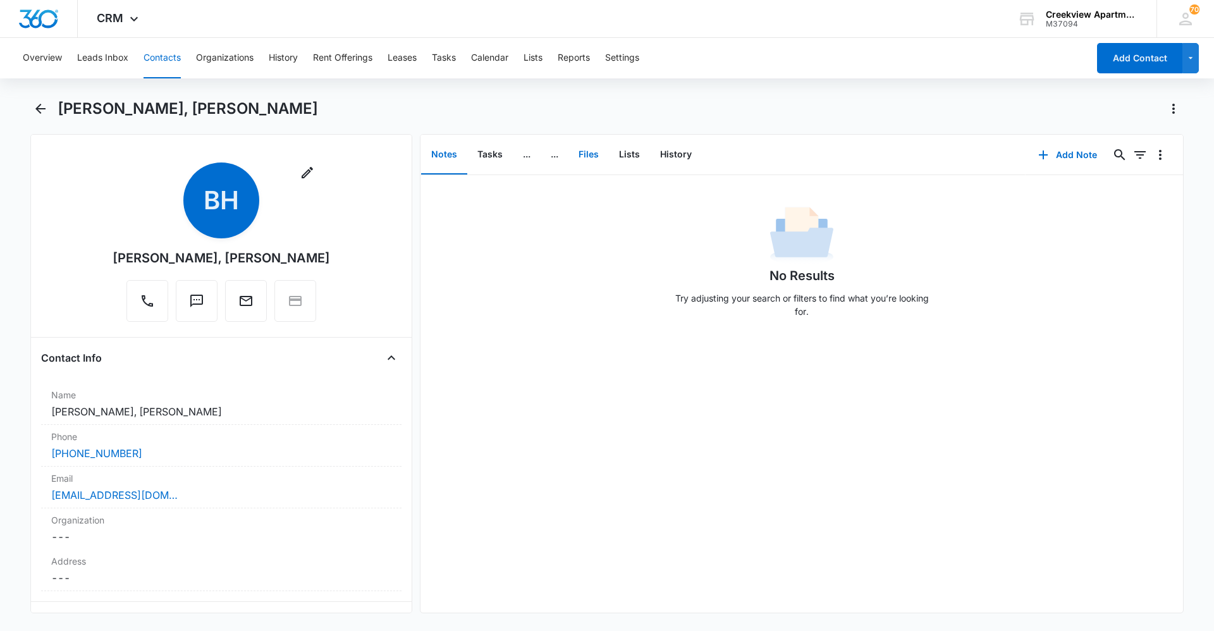
click at [579, 158] on button "Files" at bounding box center [588, 154] width 40 height 39
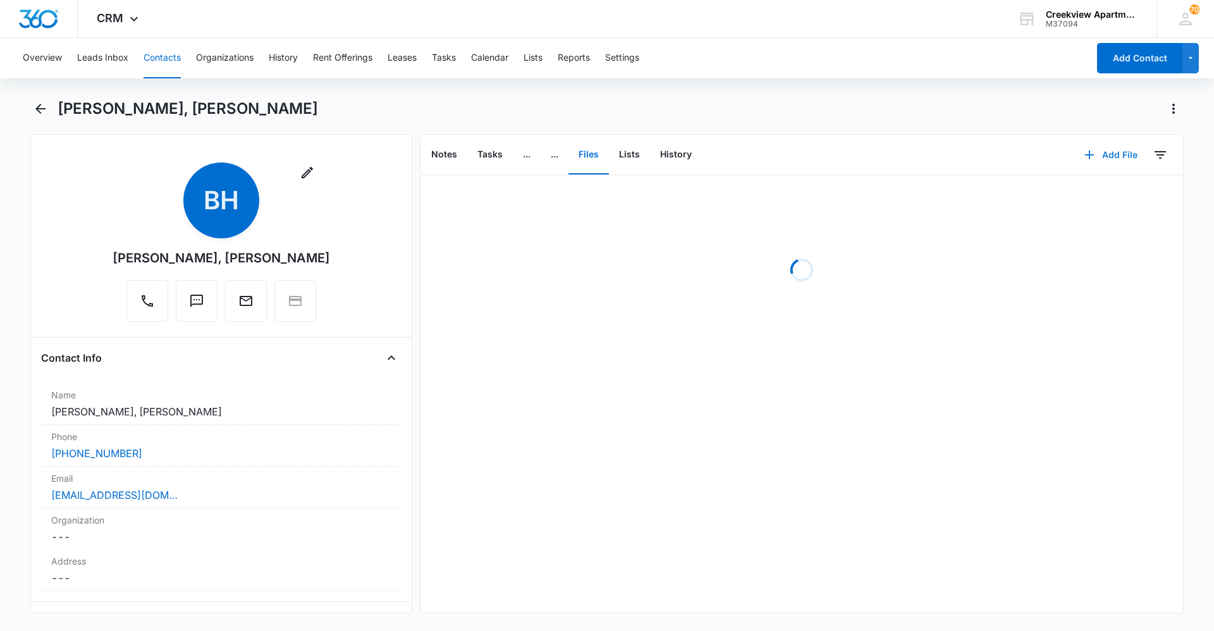
click at [587, 157] on icon "button" at bounding box center [1089, 154] width 15 height 15
click at [587, 197] on div "Upload Files" at bounding box center [1094, 195] width 51 height 9
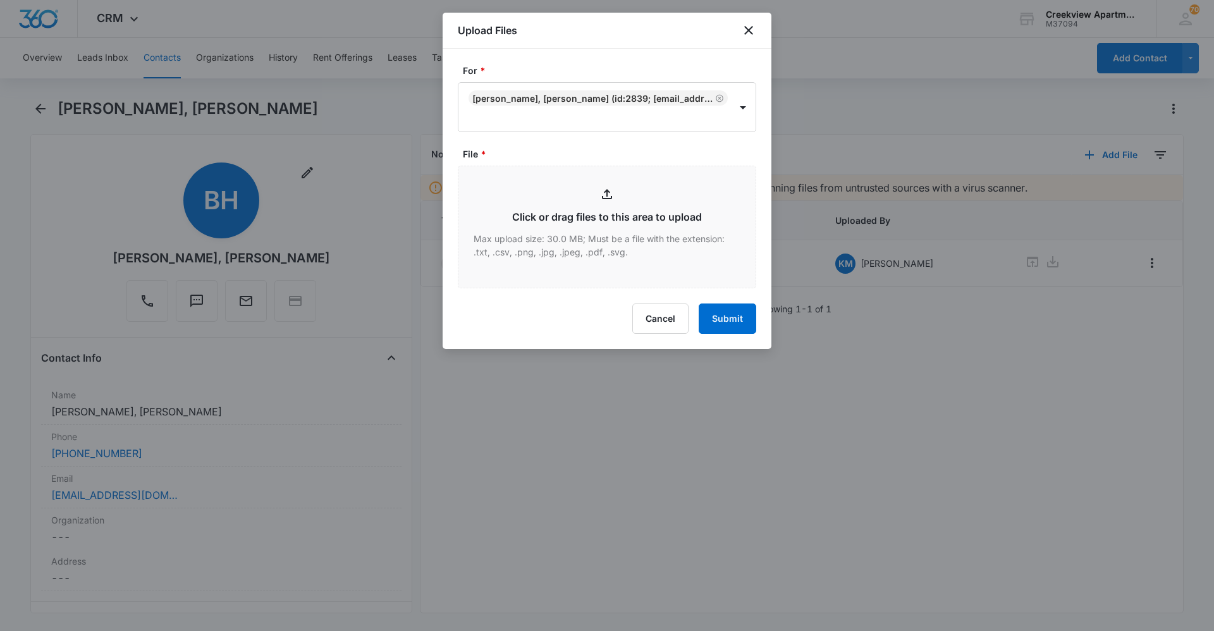
type input "C:\fakepath\L103 Insurance.pdf"
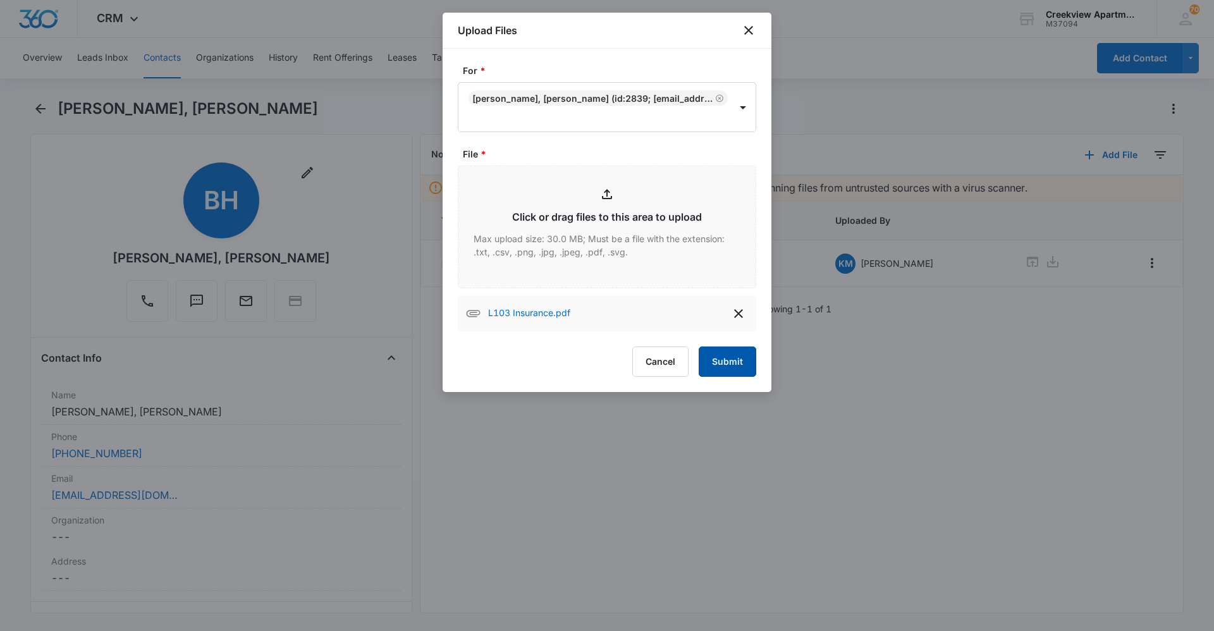
click at [587, 362] on button "Submit" at bounding box center [728, 362] width 58 height 30
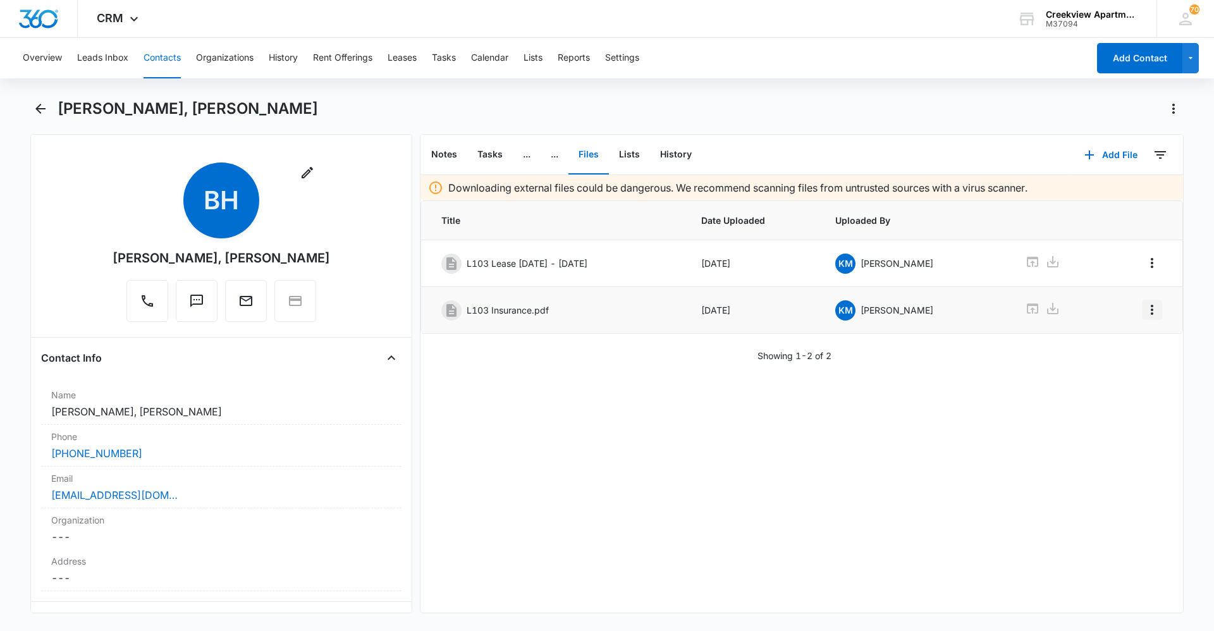
click at [587, 311] on icon "Overflow Menu" at bounding box center [1151, 309] width 15 height 15
click at [587, 339] on button "Edit" at bounding box center [1116, 345] width 72 height 19
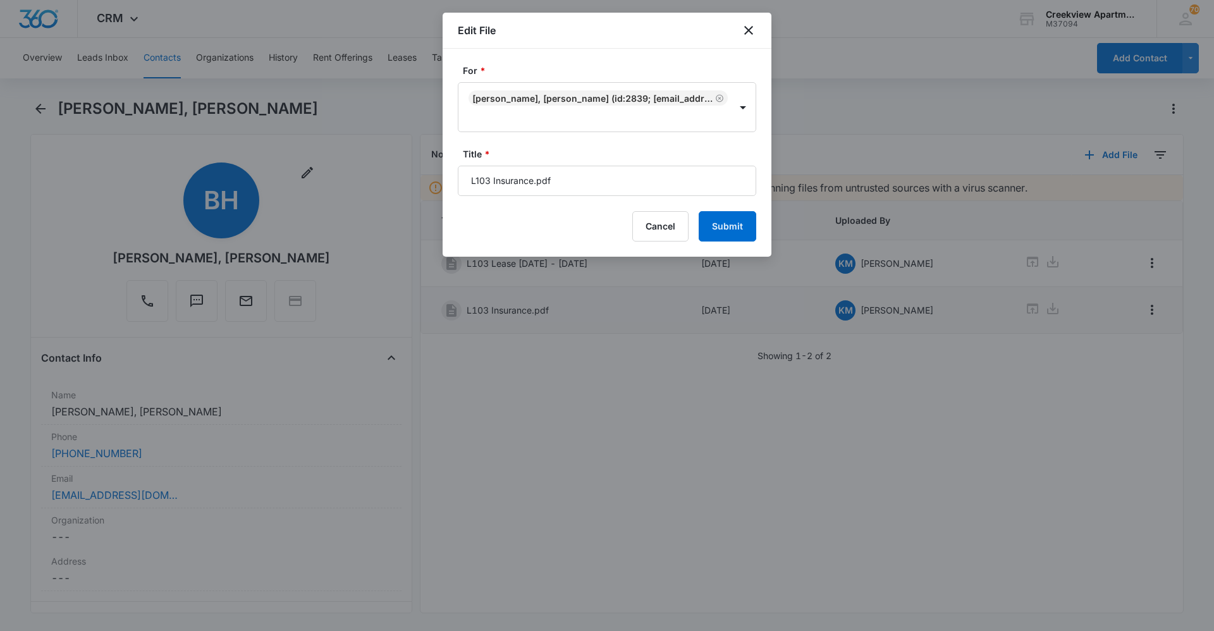
click at [587, 181] on input "L103 Insurance.pdf" at bounding box center [607, 181] width 298 height 30
type input "L103 Insurance"
click at [587, 233] on button "Submit" at bounding box center [728, 226] width 58 height 30
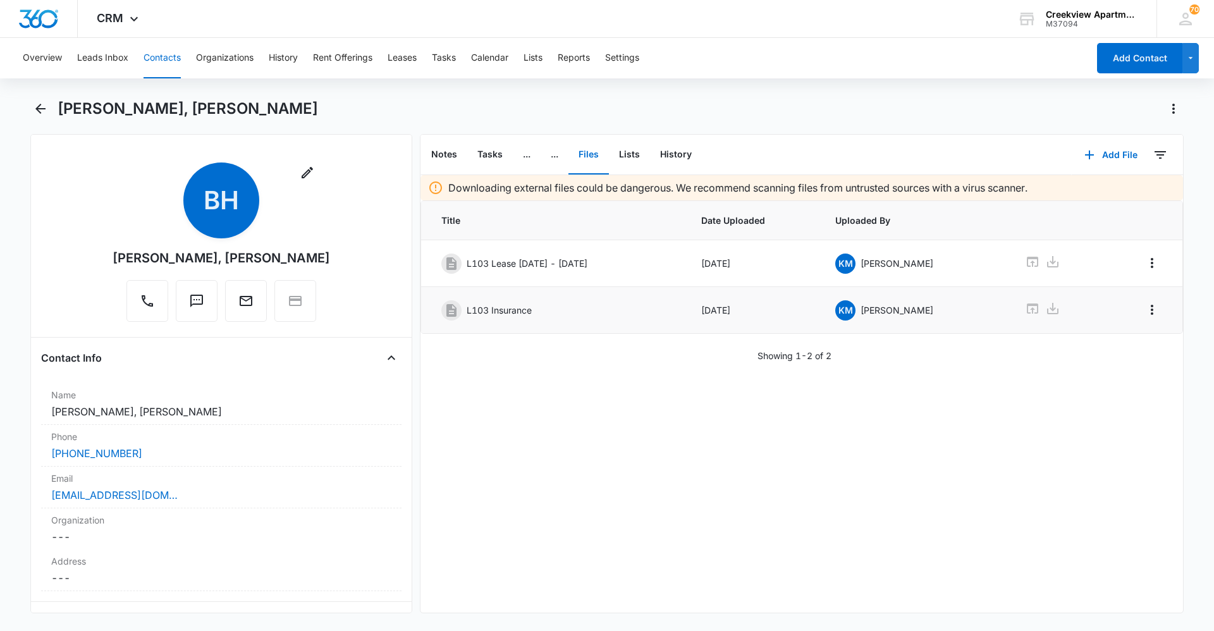
click at [169, 59] on button "Contacts" at bounding box center [162, 58] width 37 height 40
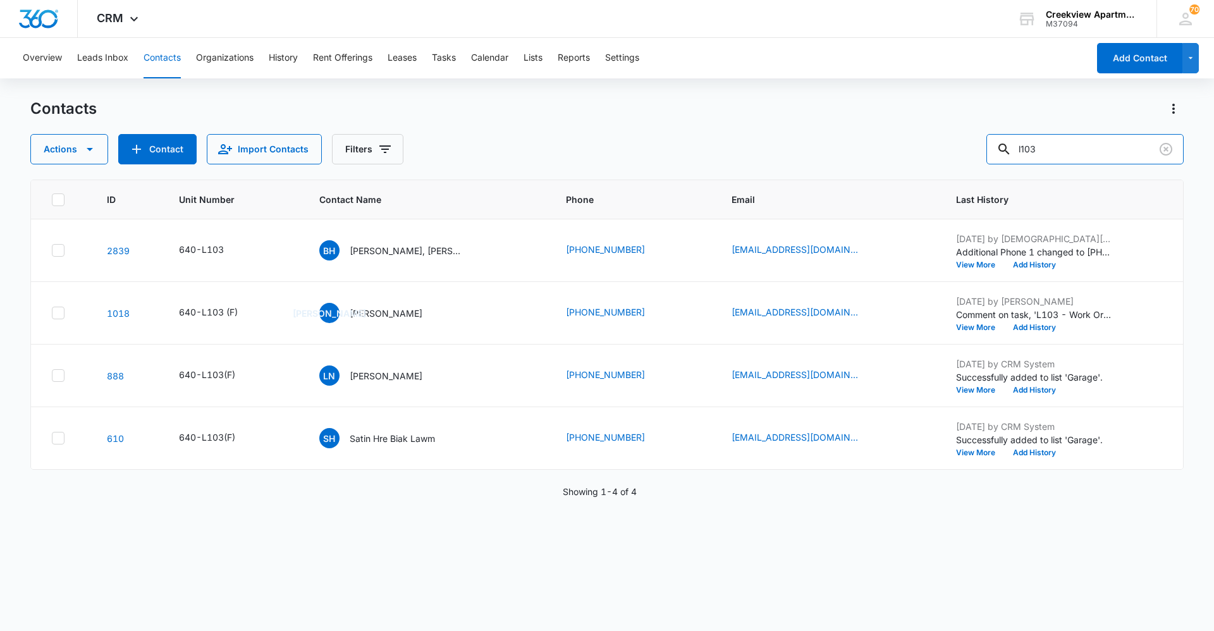
drag, startPoint x: 948, startPoint y: 159, endPoint x: 926, endPoint y: 162, distance: 21.6
click at [587, 162] on div "Actions Contact Import Contacts Filters l103" at bounding box center [606, 149] width 1153 height 30
type input "b103"
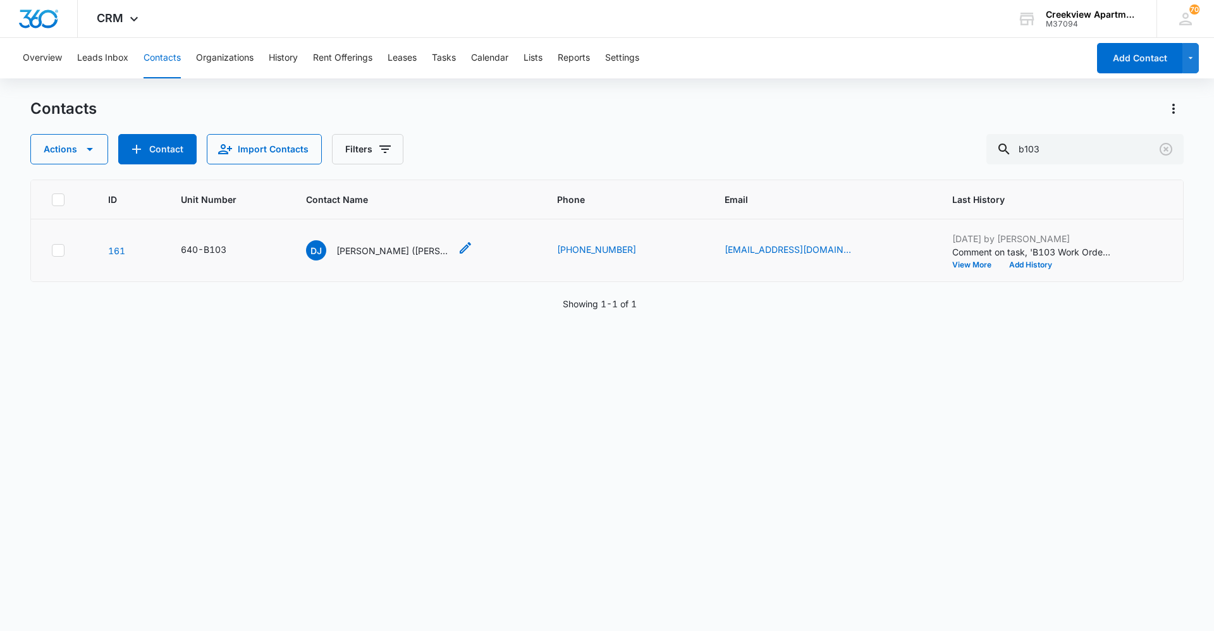
click at [410, 243] on div "DJ [PERSON_NAME] ([PERSON_NAME])" at bounding box center [378, 250] width 144 height 20
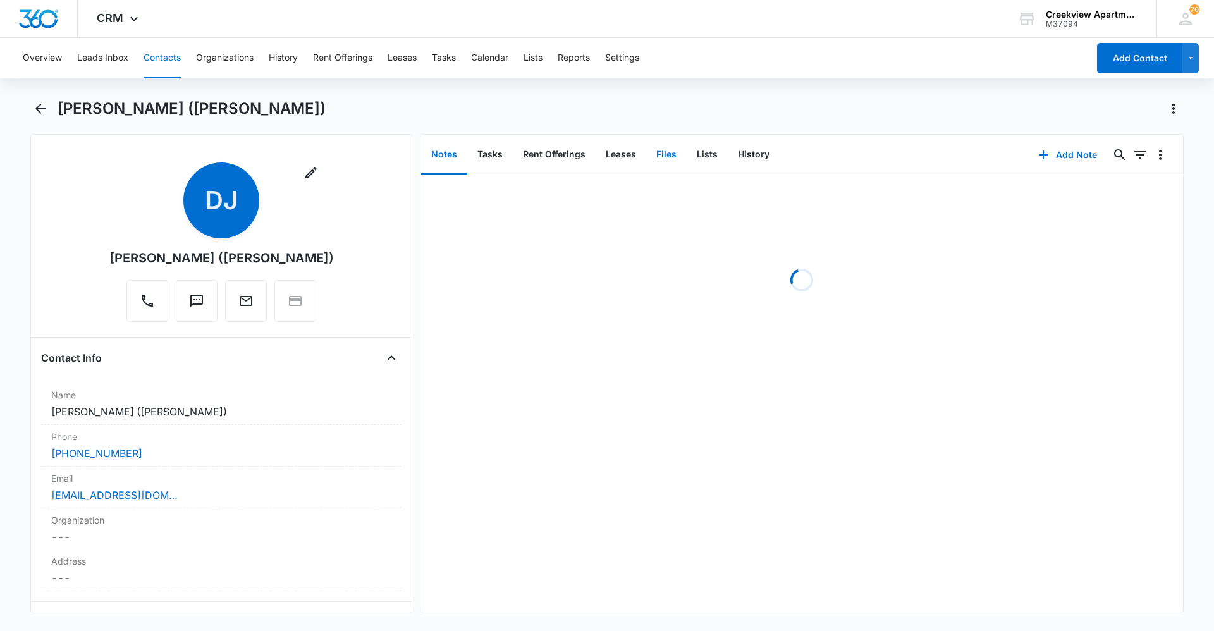
click at [587, 156] on button "Files" at bounding box center [666, 154] width 40 height 39
click at [587, 161] on button "Add File" at bounding box center [1111, 155] width 78 height 30
click at [587, 192] on div "Upload Files" at bounding box center [1094, 195] width 51 height 9
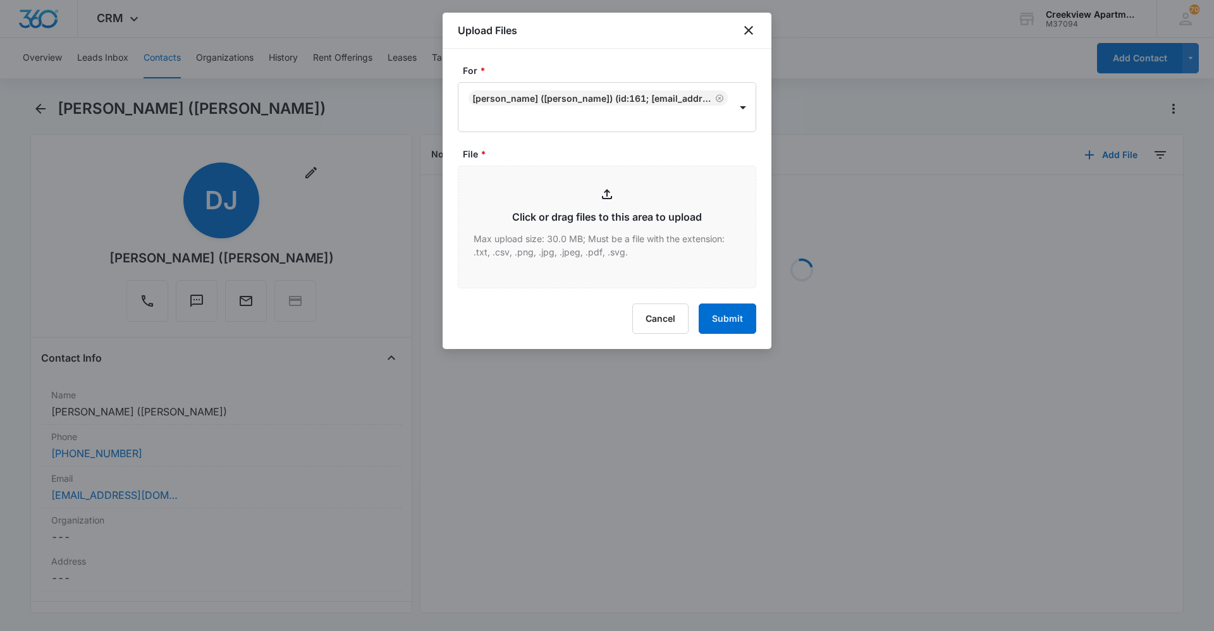
type input "C:\fakepath\B103 Animal Addendum.pdf"
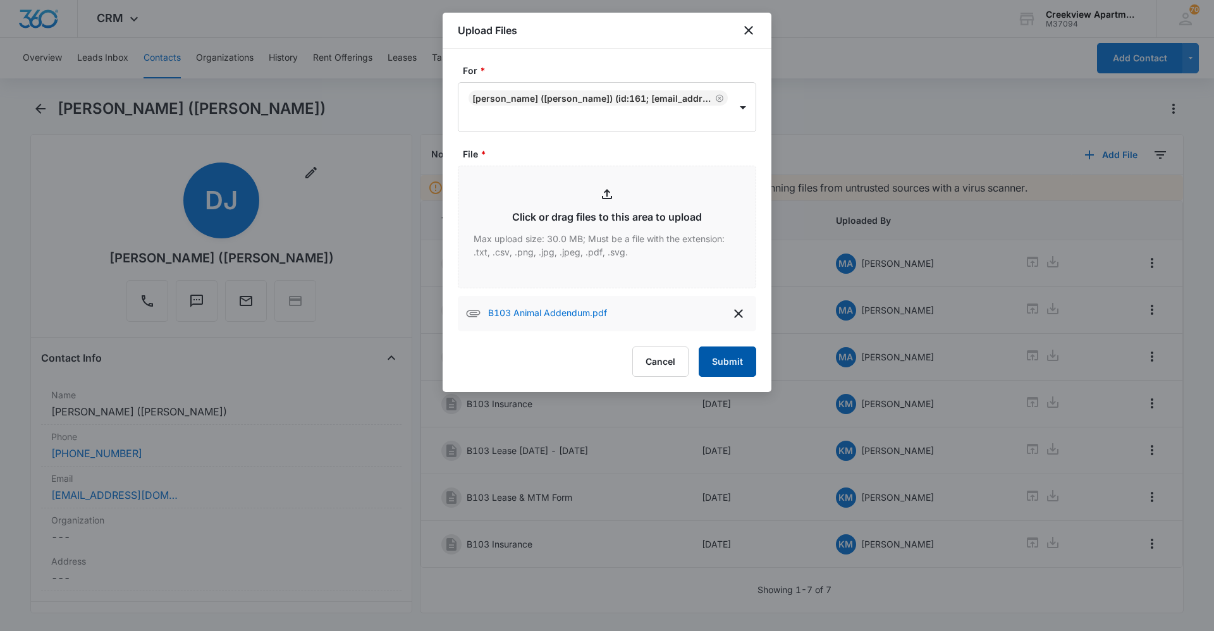
click at [587, 362] on button "Submit" at bounding box center [728, 362] width 58 height 30
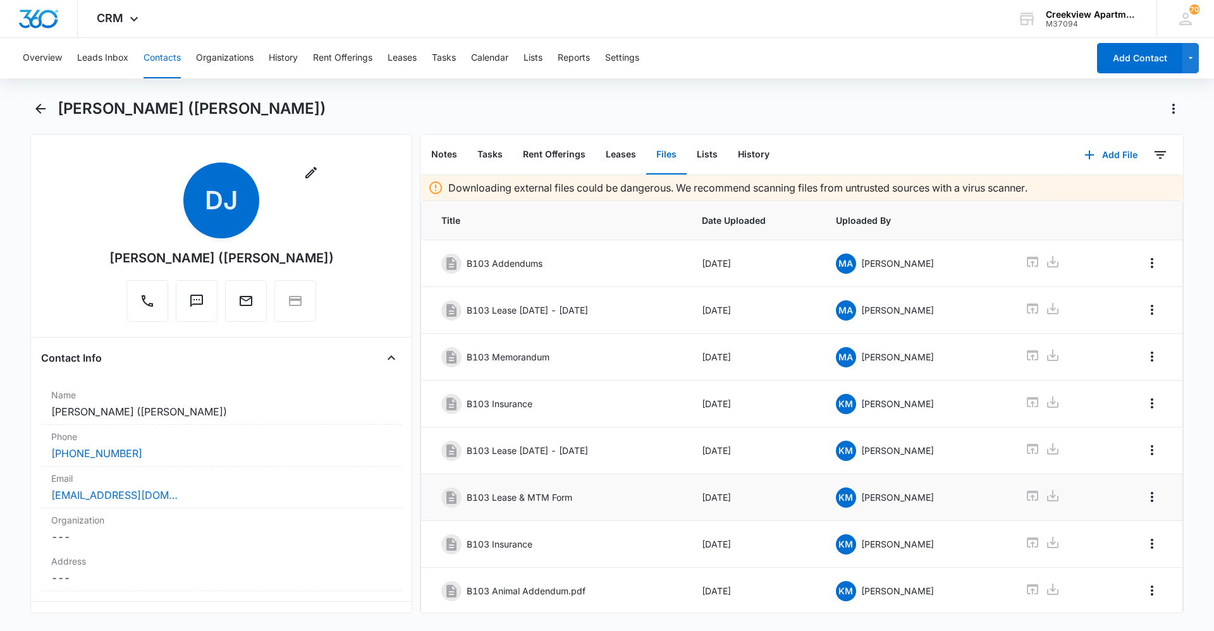
scroll to position [40, 0]
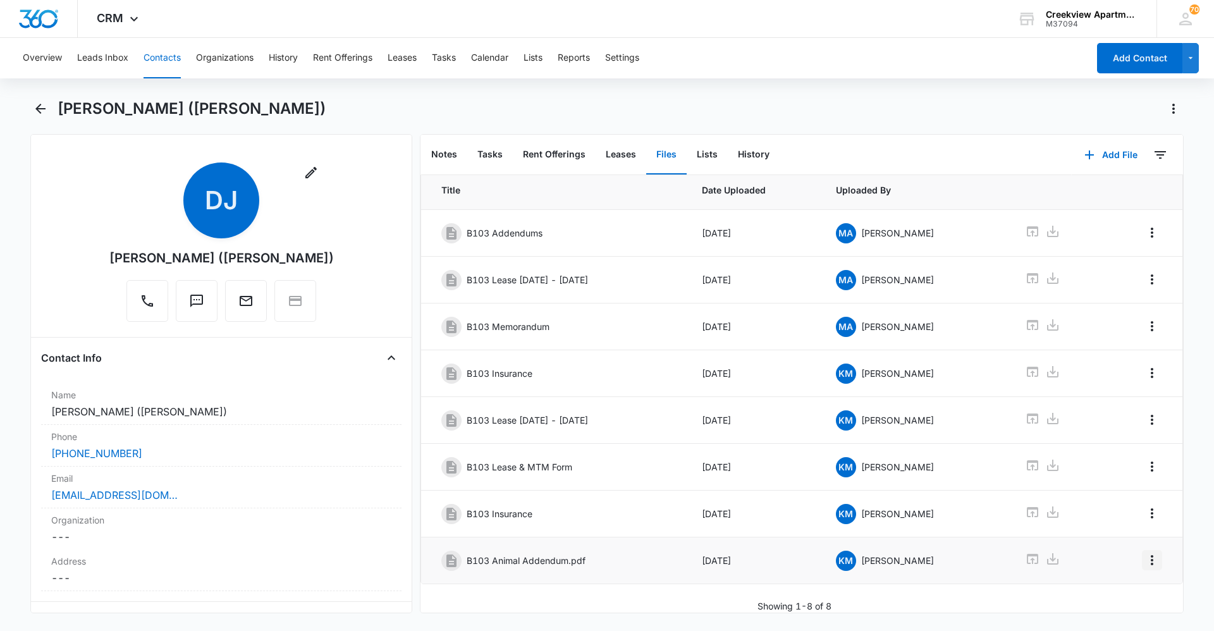
click at [587, 459] on icon "Overflow Menu" at bounding box center [1152, 560] width 3 height 10
click at [587, 459] on button "Edit" at bounding box center [1116, 586] width 72 height 19
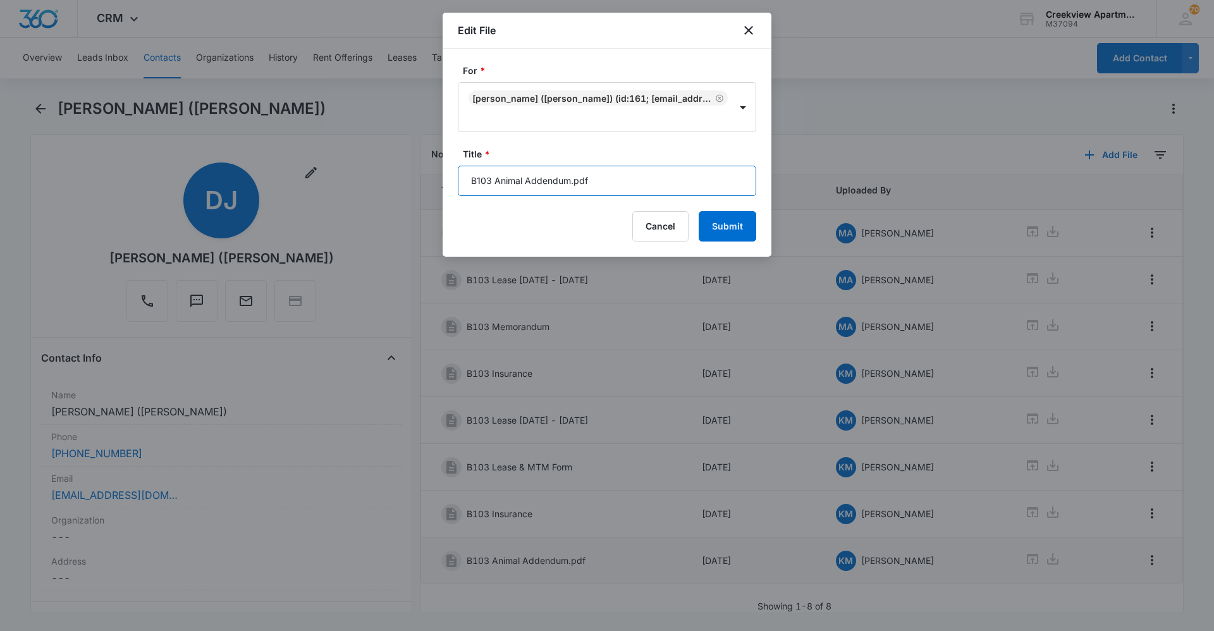
click at [587, 178] on input "B103 Animal Addendum.pdf" at bounding box center [607, 181] width 298 height 30
type input "B103 Animal Addendum"
click at [587, 237] on button "Submit" at bounding box center [728, 226] width 58 height 30
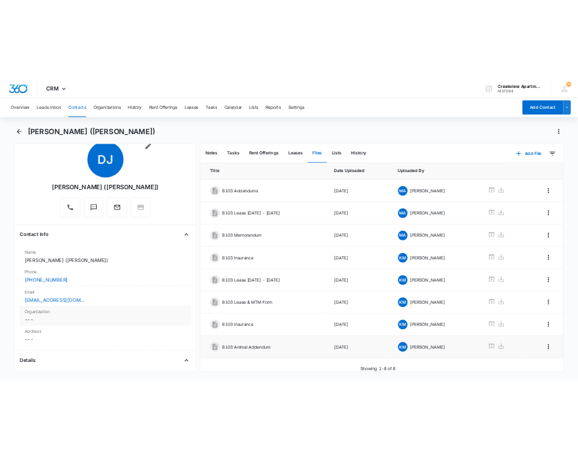
scroll to position [63, 0]
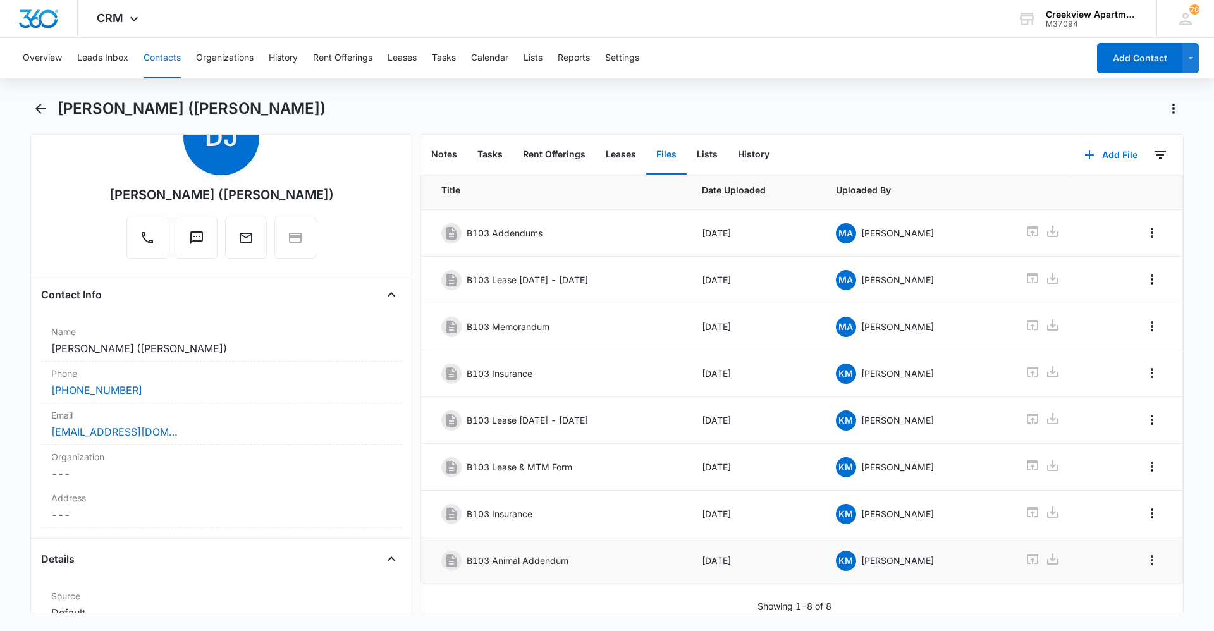
click at [587, 459] on div "Downloading external files could be dangerous. We recommend scanning files from…" at bounding box center [801, 379] width 763 height 468
click at [416, 115] on div "[PERSON_NAME] ([PERSON_NAME])" at bounding box center [621, 109] width 1126 height 20
click at [448, 106] on div "[PERSON_NAME] ([PERSON_NAME])" at bounding box center [621, 109] width 1126 height 20
click at [523, 94] on div "Overview Leads Inbox Contacts Organizations History Rent Offerings Leases Tasks…" at bounding box center [607, 333] width 1214 height 591
click at [528, 120] on div "[PERSON_NAME] ([PERSON_NAME])" at bounding box center [606, 116] width 1153 height 35
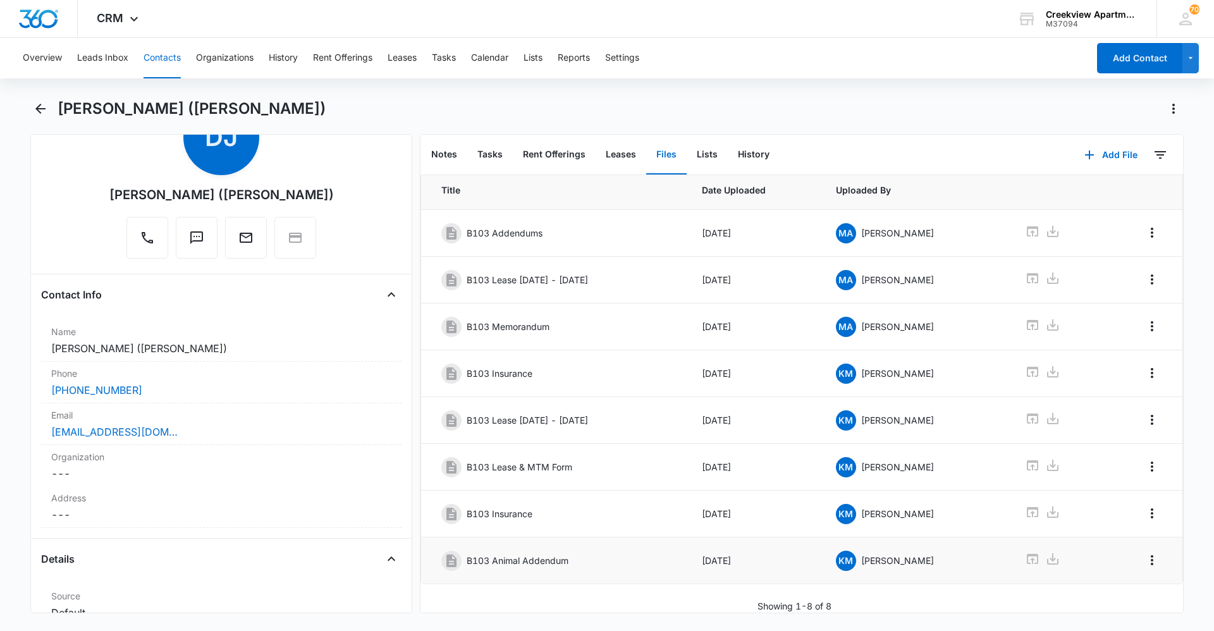
click at [550, 114] on div "[PERSON_NAME] ([PERSON_NAME])" at bounding box center [621, 109] width 1126 height 20
click at [534, 111] on div "[PERSON_NAME] ([PERSON_NAME])" at bounding box center [621, 109] width 1126 height 20
click at [474, 118] on div "[PERSON_NAME] ([PERSON_NAME])" at bounding box center [621, 109] width 1126 height 20
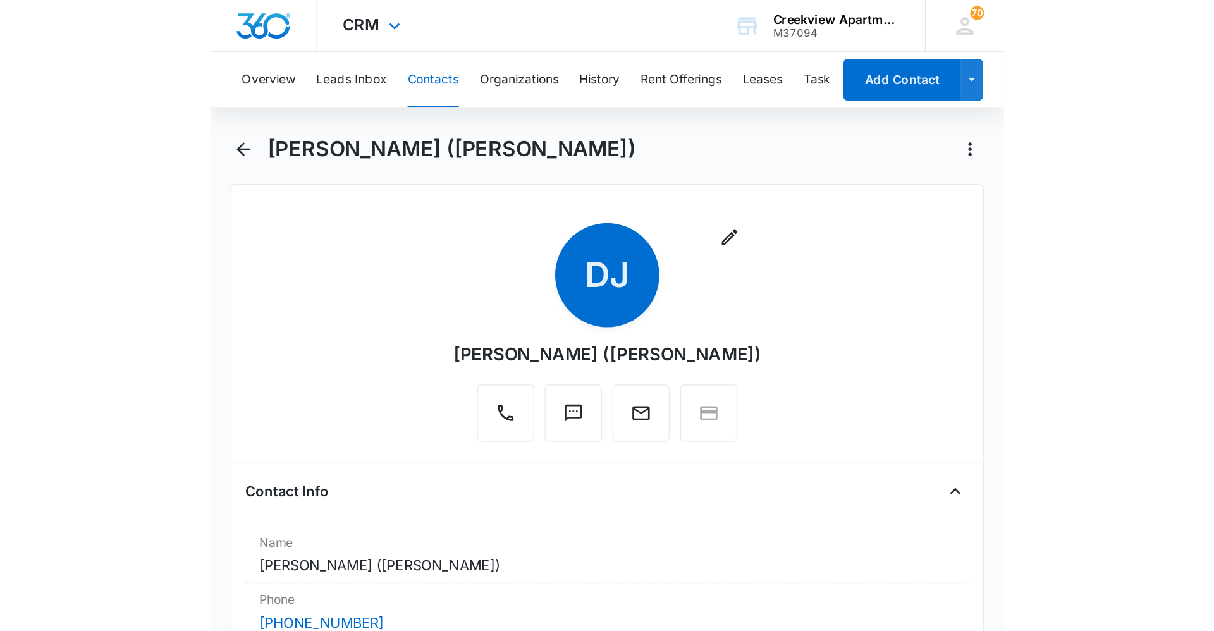
scroll to position [0, 0]
